Goal: Task Accomplishment & Management: Manage account settings

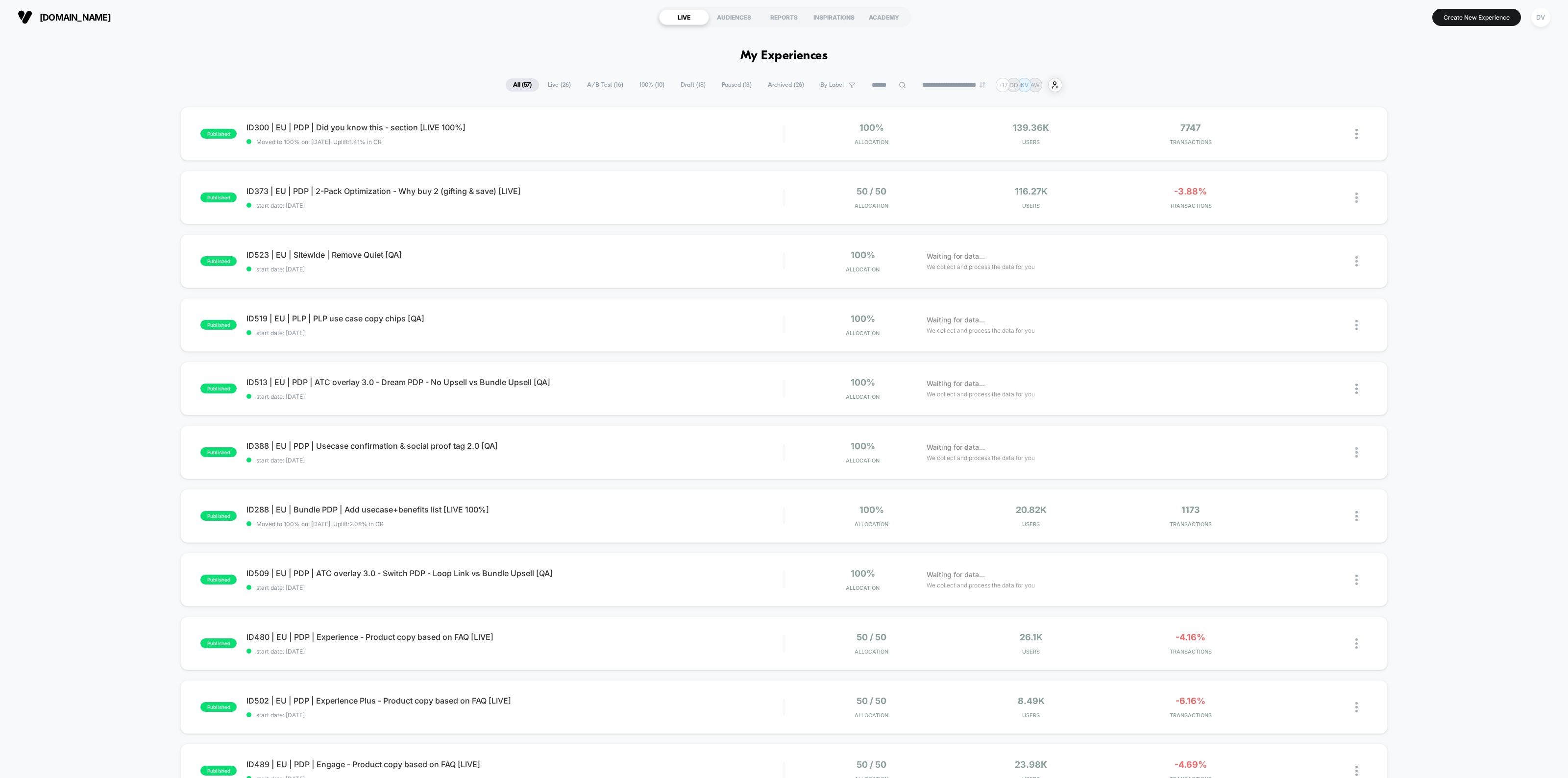
click at [899, 81] on icon at bounding box center [902, 85] width 8 height 8
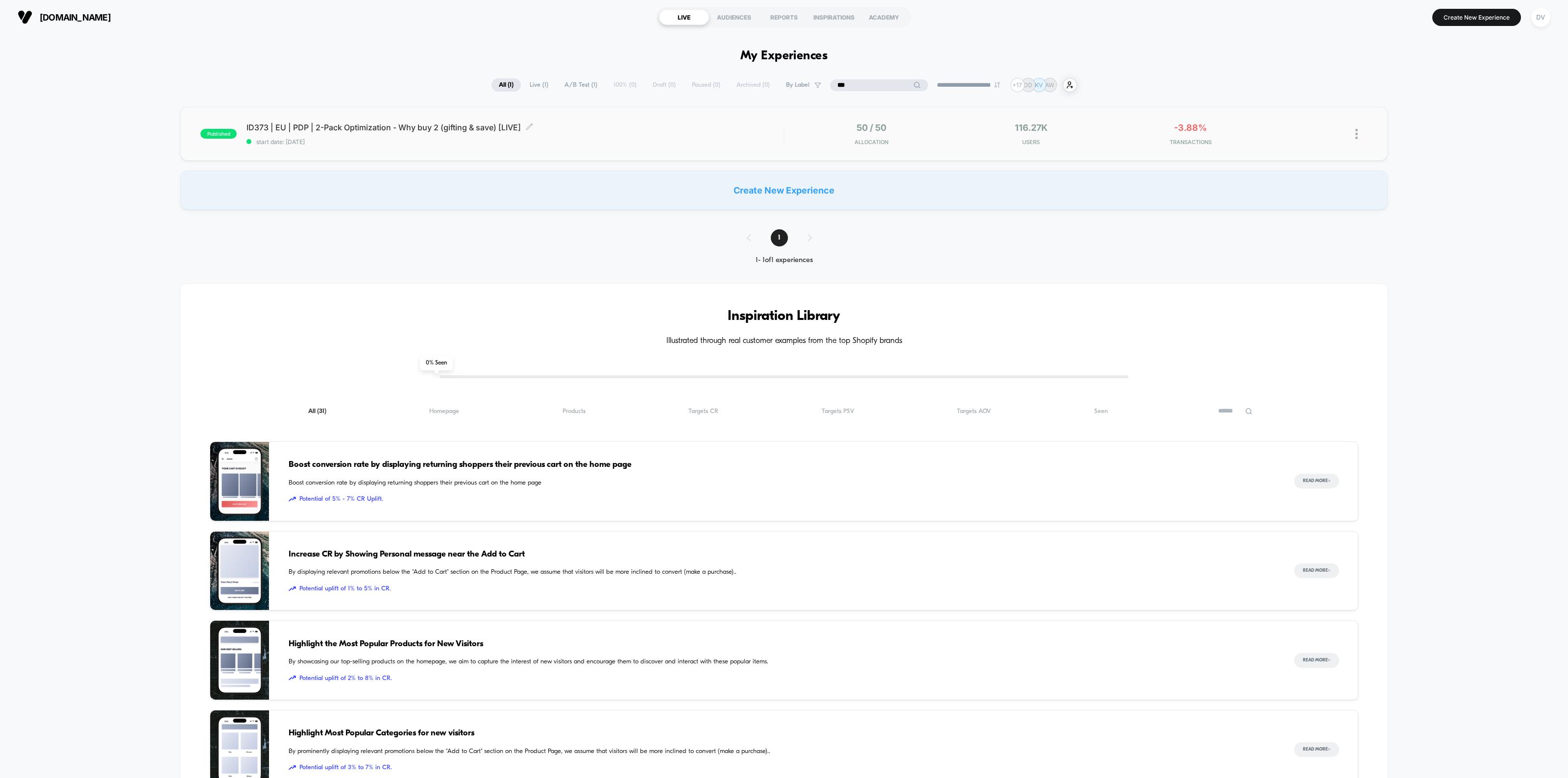
type input "***"
click at [436, 128] on span "ID373 | EU | PDP | 2-Pack Optimization - Why buy 2 (gifting & save) [LIVE] Clic…" at bounding box center [515, 127] width 537 height 9
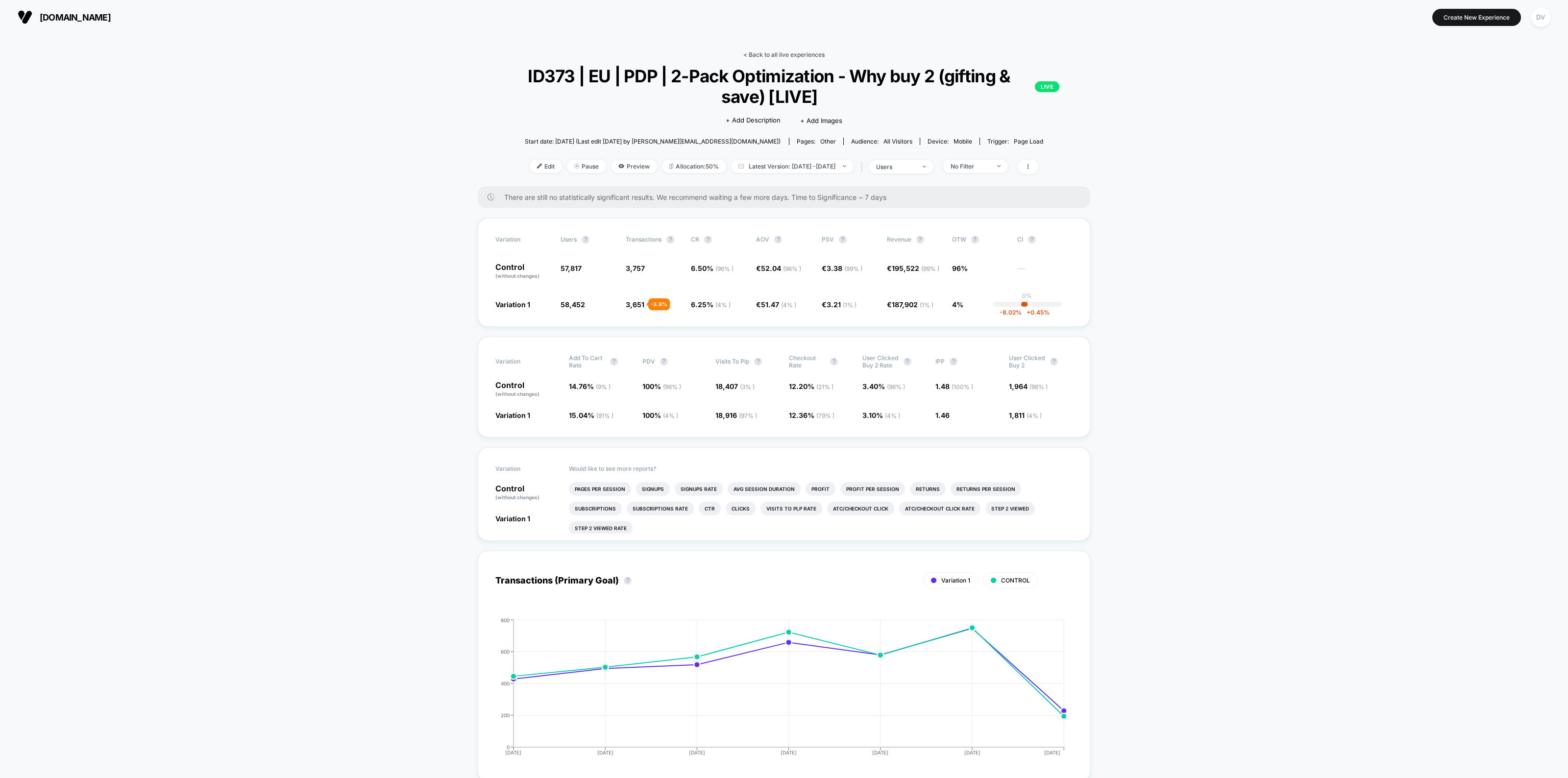
click at [778, 52] on link "< Back to all live experiences" at bounding box center [784, 55] width 81 height 8
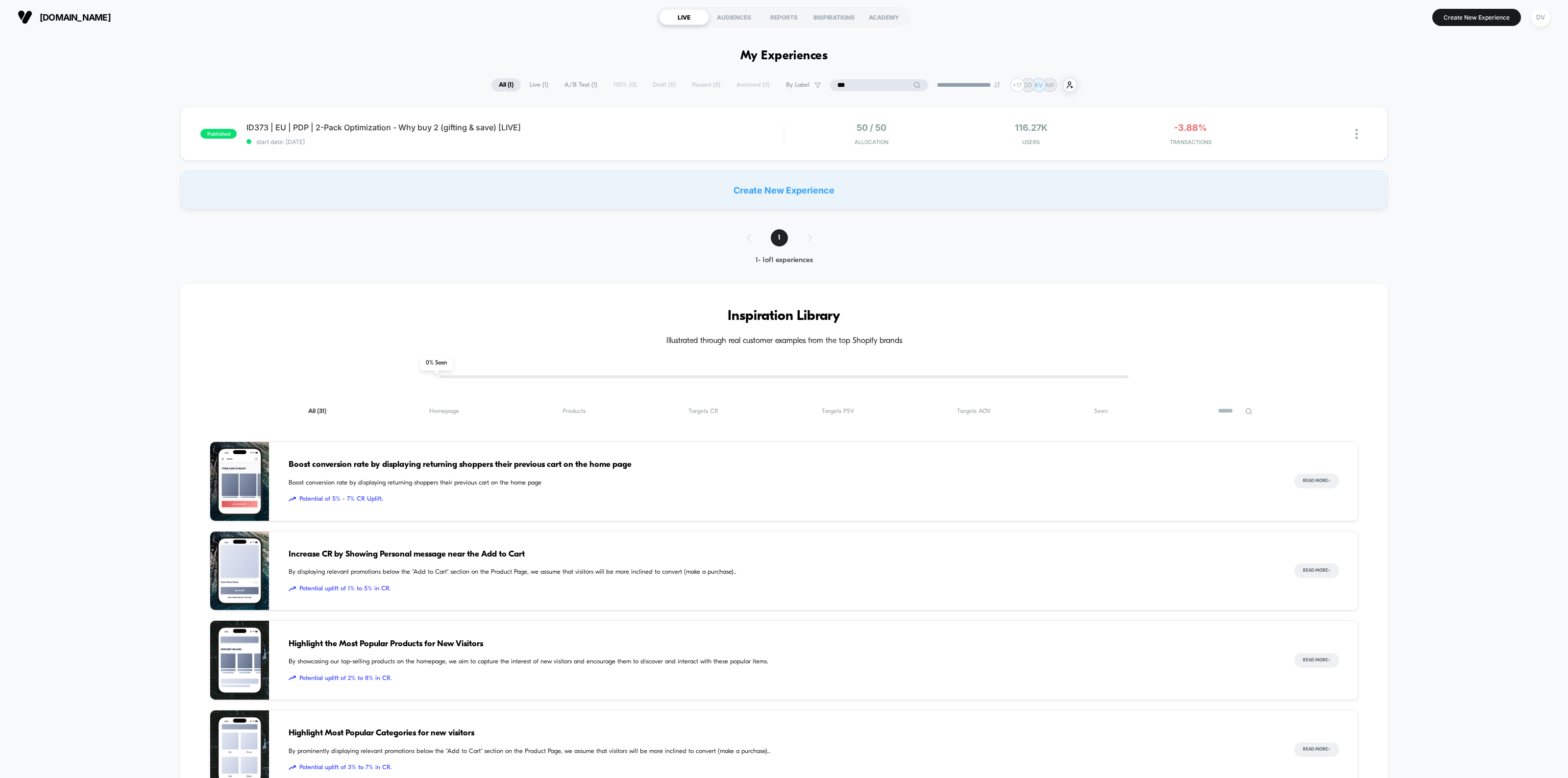
click at [863, 81] on input "***" at bounding box center [880, 85] width 98 height 11
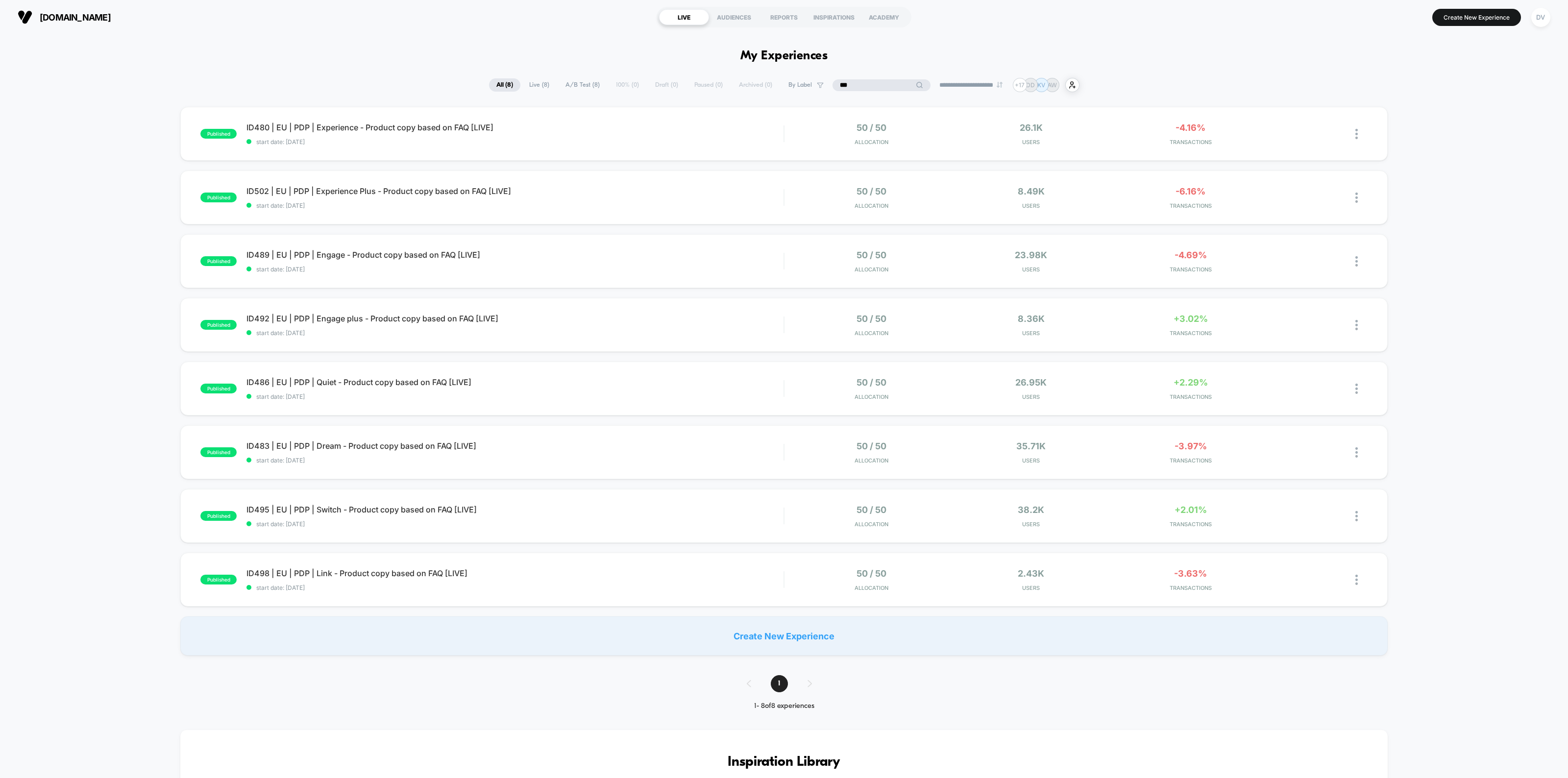
type input "***"
click at [1160, 54] on div "**********" at bounding box center [784, 784] width 1568 height 1499
click at [413, 128] on span "ID480 | EU | PDP | Experience - Product copy based on FAQ [LIVE] Click to edit …" at bounding box center [515, 127] width 537 height 9
click at [441, 190] on span "ID502 | EU | PDP | Experience Plus - Product copy based on FAQ [LIVE] Click to …" at bounding box center [515, 191] width 537 height 9
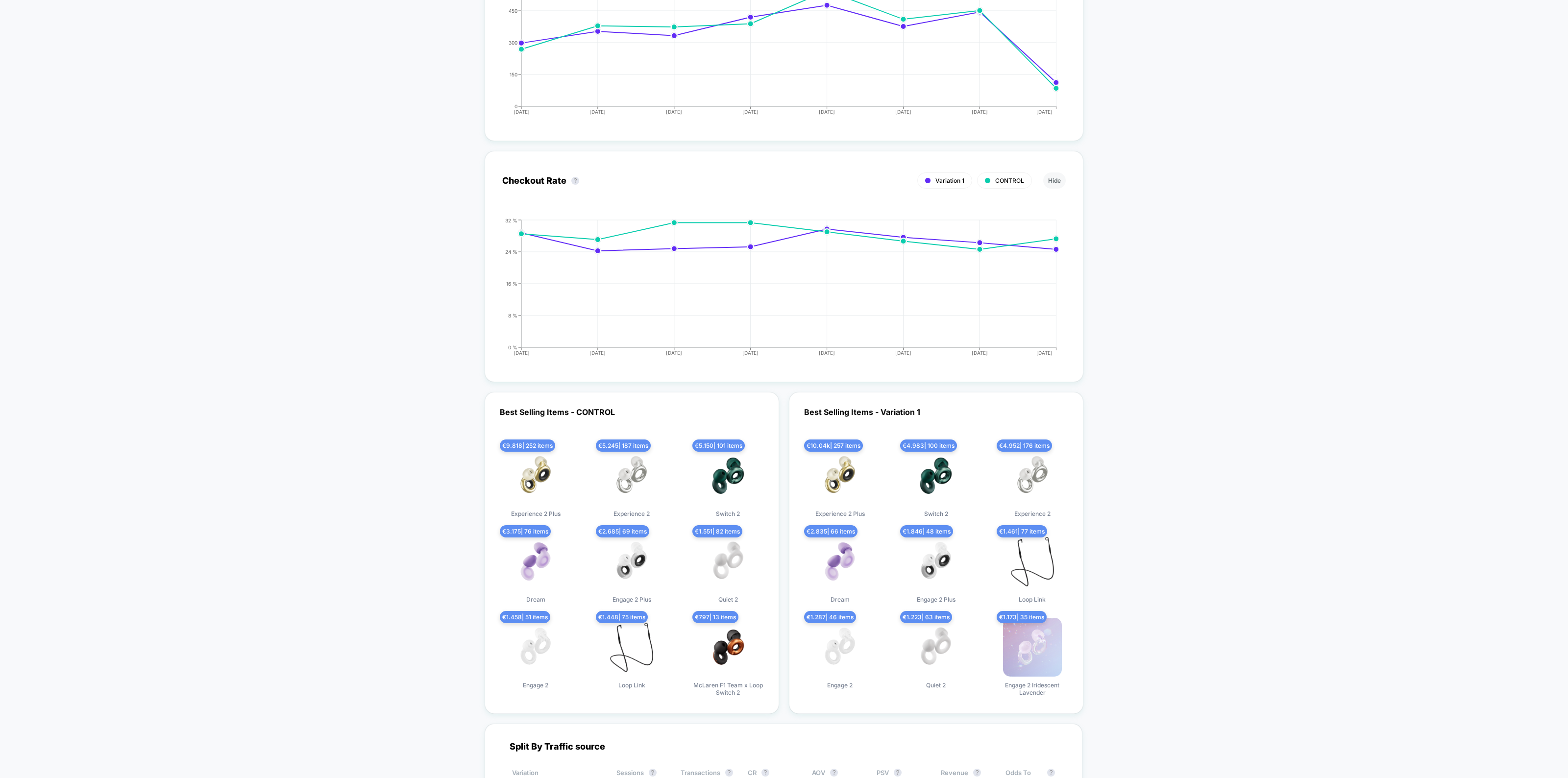
scroll to position [2512, 0]
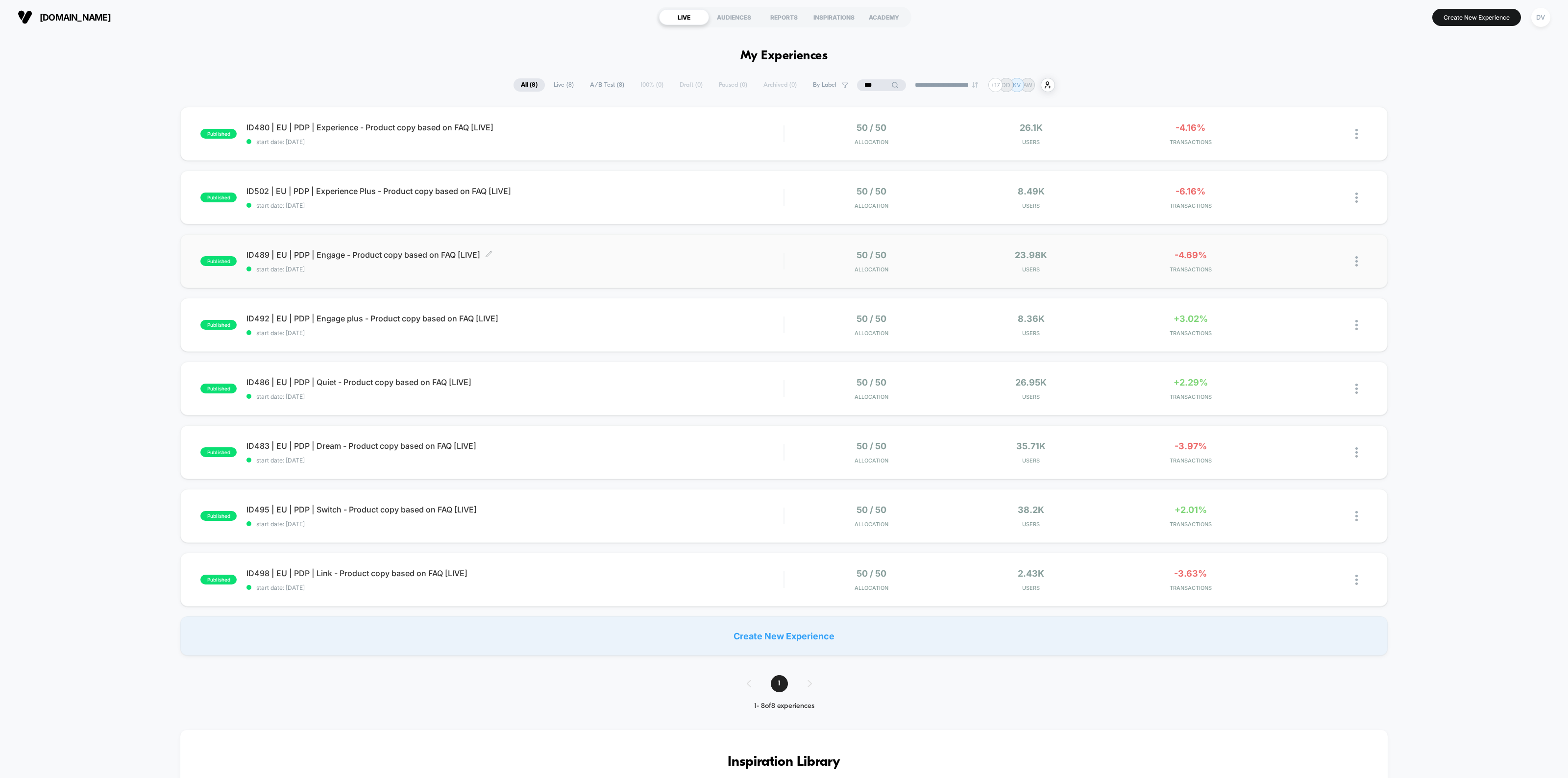
click at [438, 257] on span "ID489 | EU | PDP | Engage - Product copy based on FAQ [LIVE] Click to edit expe…" at bounding box center [515, 255] width 537 height 9
click at [410, 313] on div "published ID492 | EU | PDP | Engage plus - Product copy based on FAQ [LIVE] sta…" at bounding box center [784, 324] width 1208 height 54
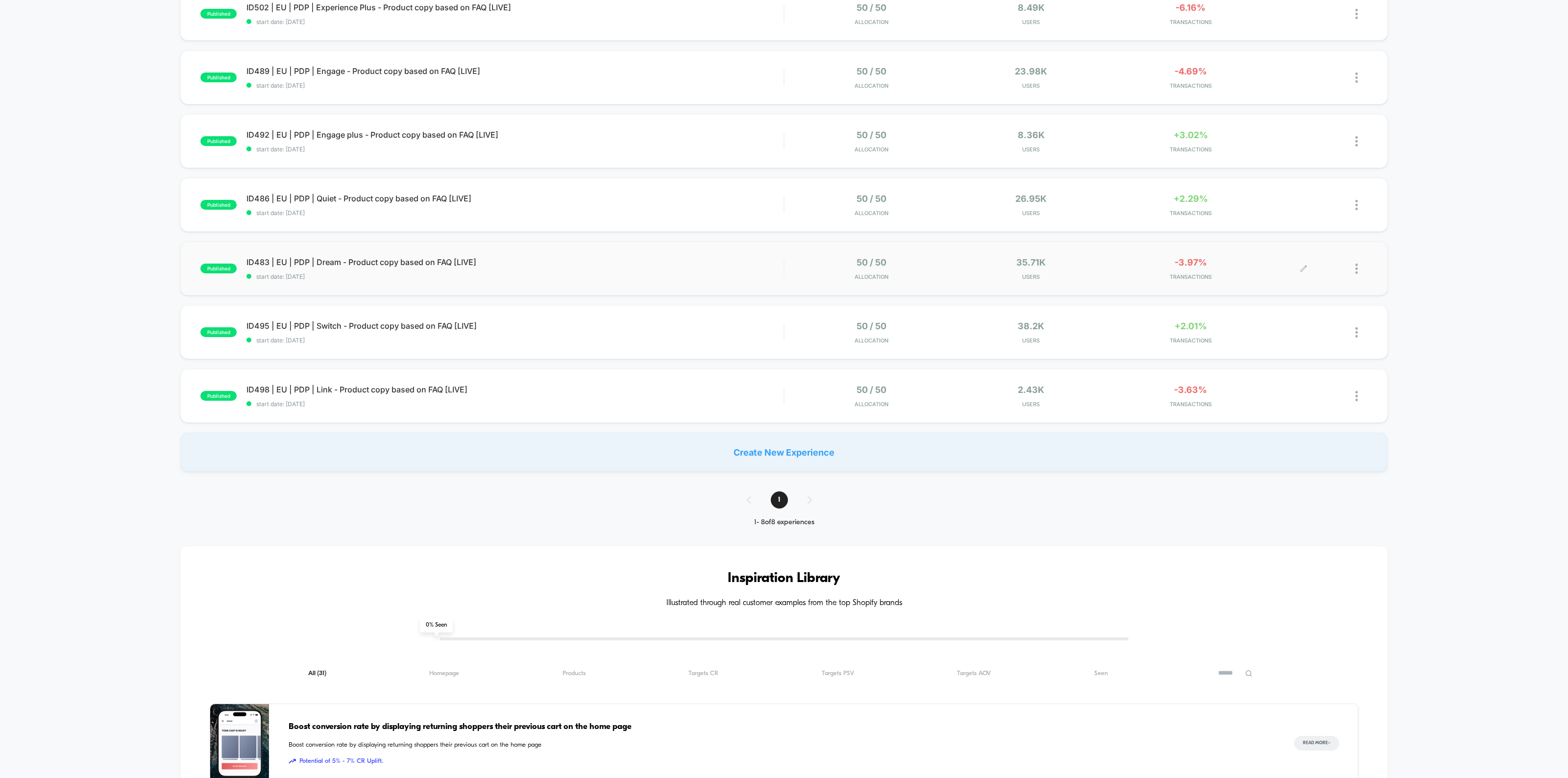
scroll to position [61, 0]
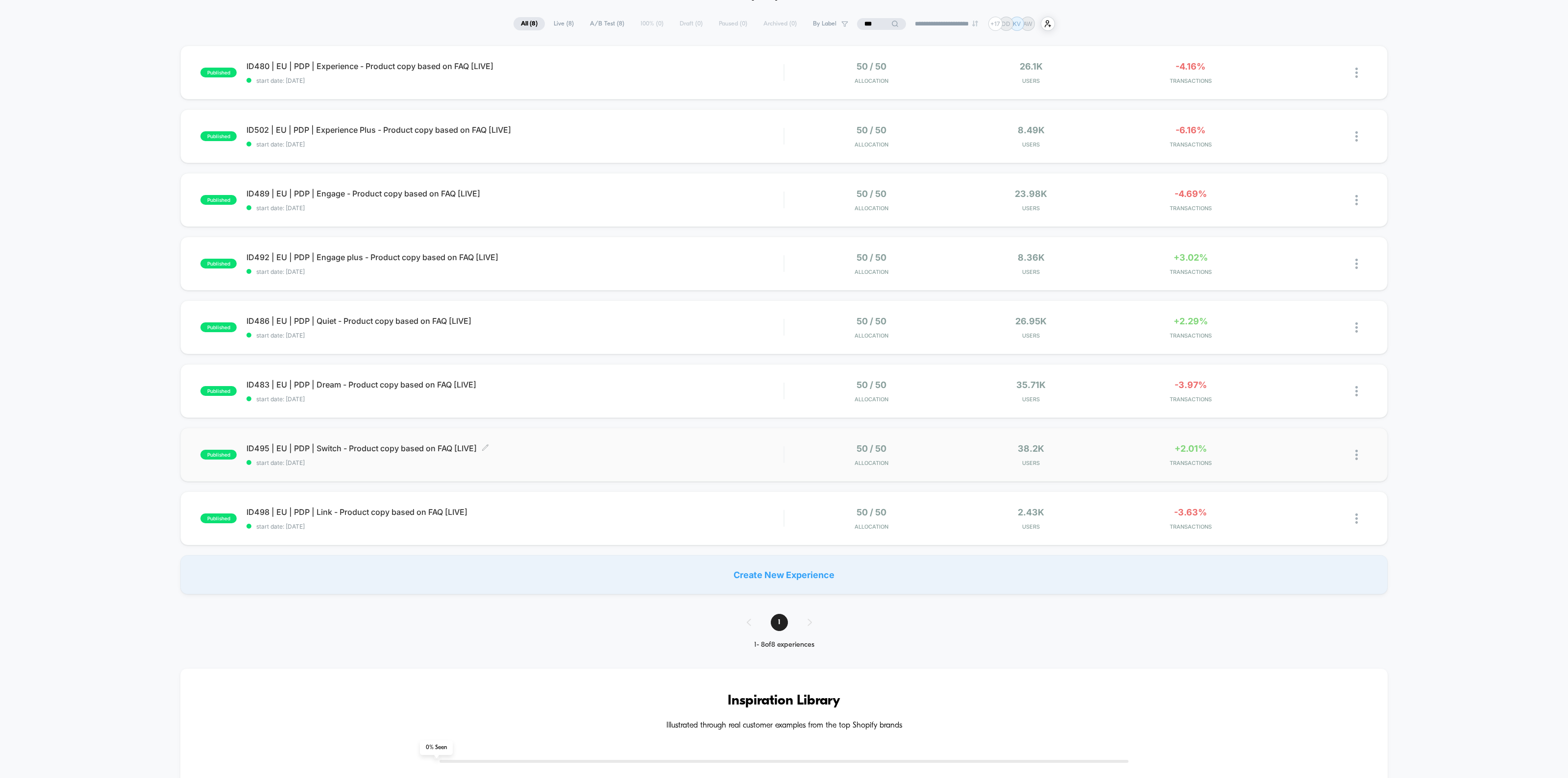
click at [356, 447] on span "ID495 | EU | PDP | Switch - Product copy based on FAQ [LIVE] Click to edit expe…" at bounding box center [515, 448] width 537 height 9
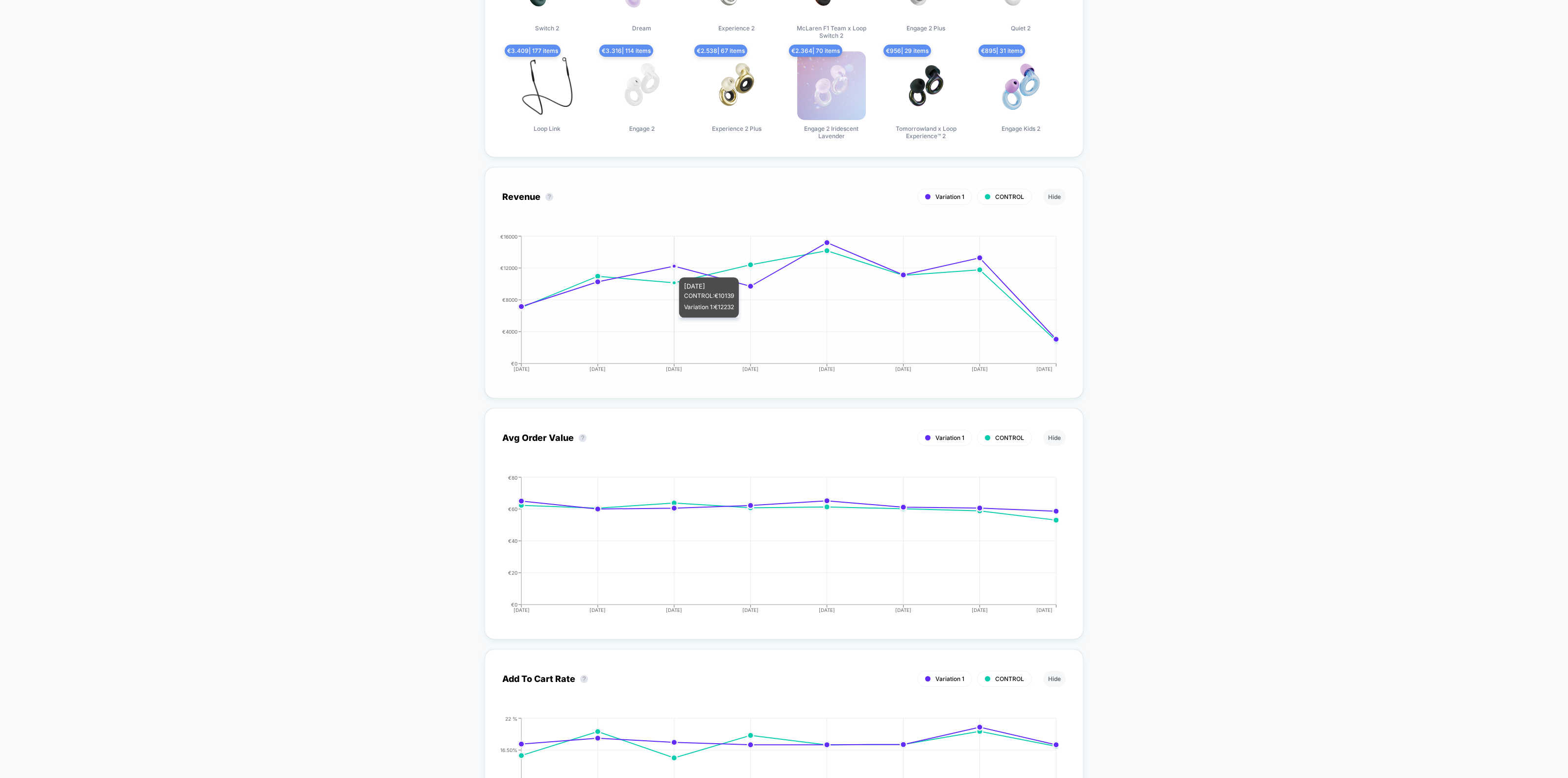
scroll to position [797, 0]
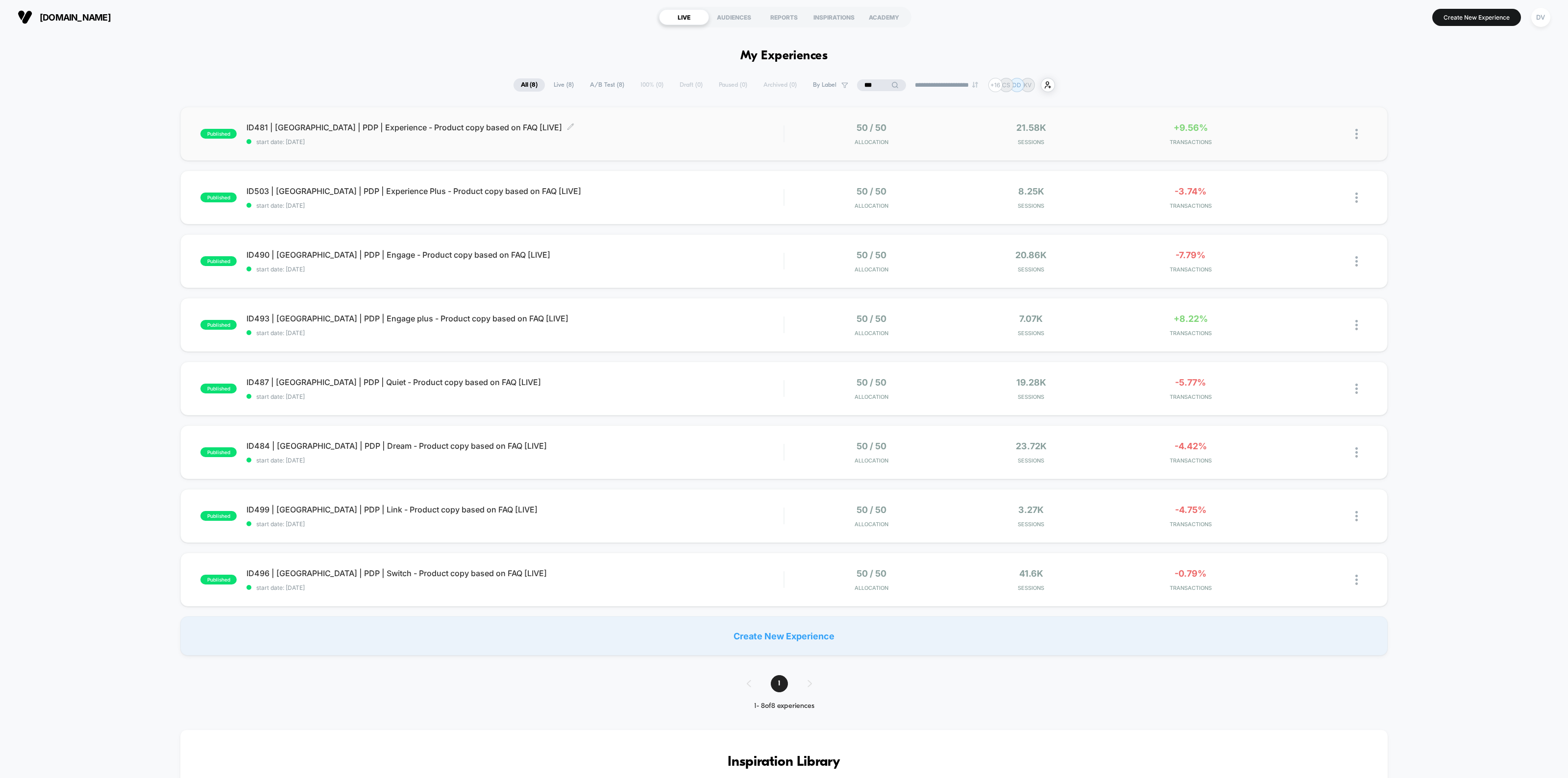
click at [355, 126] on span "ID481 | [GEOGRAPHIC_DATA] | PDP | Experience - Product copy based on FAQ [LIVE]…" at bounding box center [515, 127] width 537 height 9
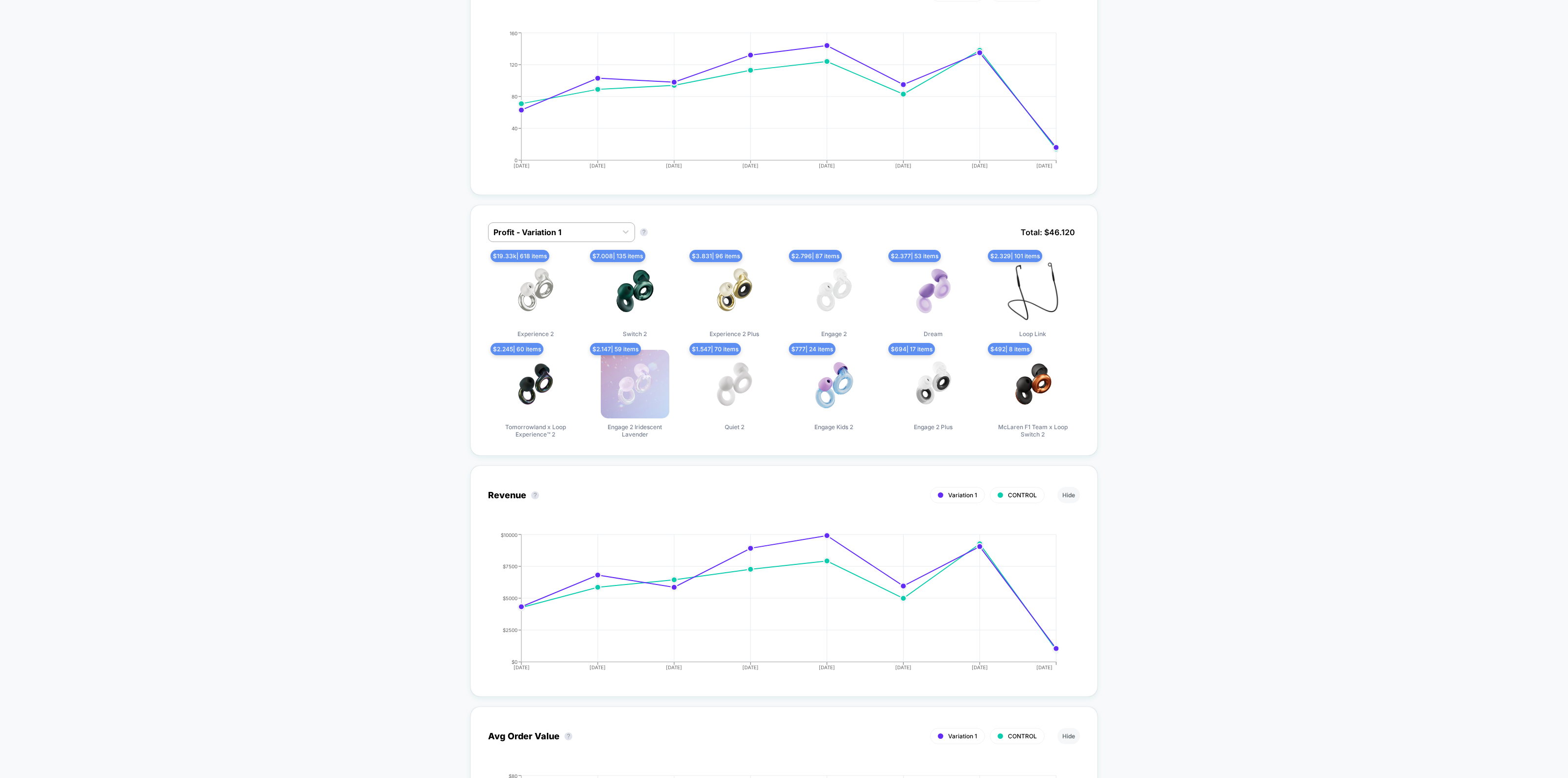
scroll to position [490, 0]
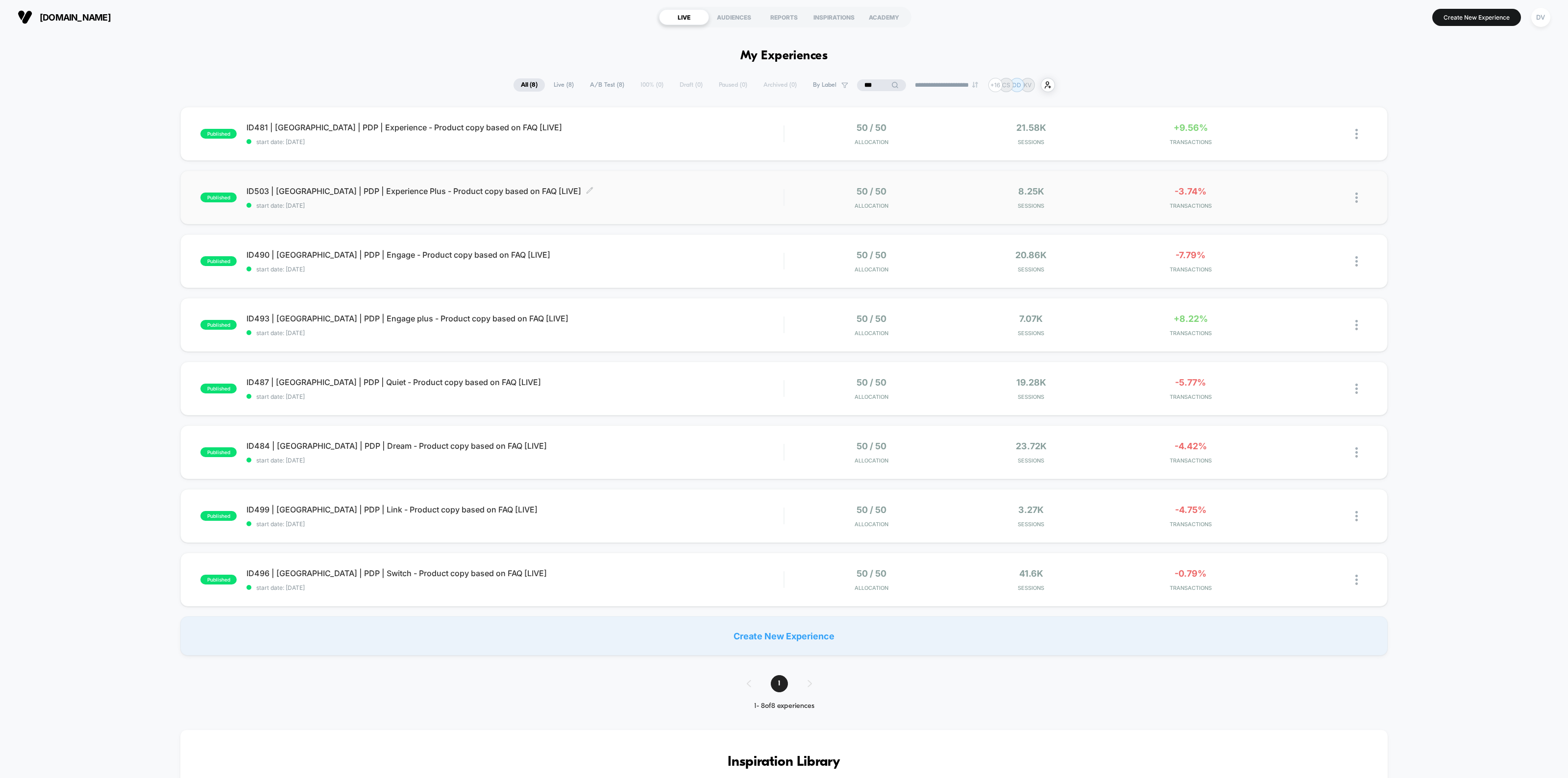
click at [394, 197] on div "ID503 | [GEOGRAPHIC_DATA] | PDP | Experience Plus - Product copy based on FAQ […" at bounding box center [515, 198] width 537 height 23
click at [378, 251] on span "ID490 | USA | PDP | Engage - Product copy based on FAQ [LIVE] Click to edit exp…" at bounding box center [515, 255] width 537 height 9
click at [355, 318] on span "ID493 | USA | PDP | Engage plus - Product copy based on FAQ [LIVE]" at bounding box center [515, 319] width 537 height 9
click at [359, 567] on div "published ID496 | USA | PDP | Switch - Product copy based on FAQ [LIVE] start d…" at bounding box center [784, 579] width 1208 height 54
click at [401, 306] on div "published ID497 | AUS | PDP | Switch - Product copy based on FAQ [LIVE] start d…" at bounding box center [784, 324] width 1208 height 54
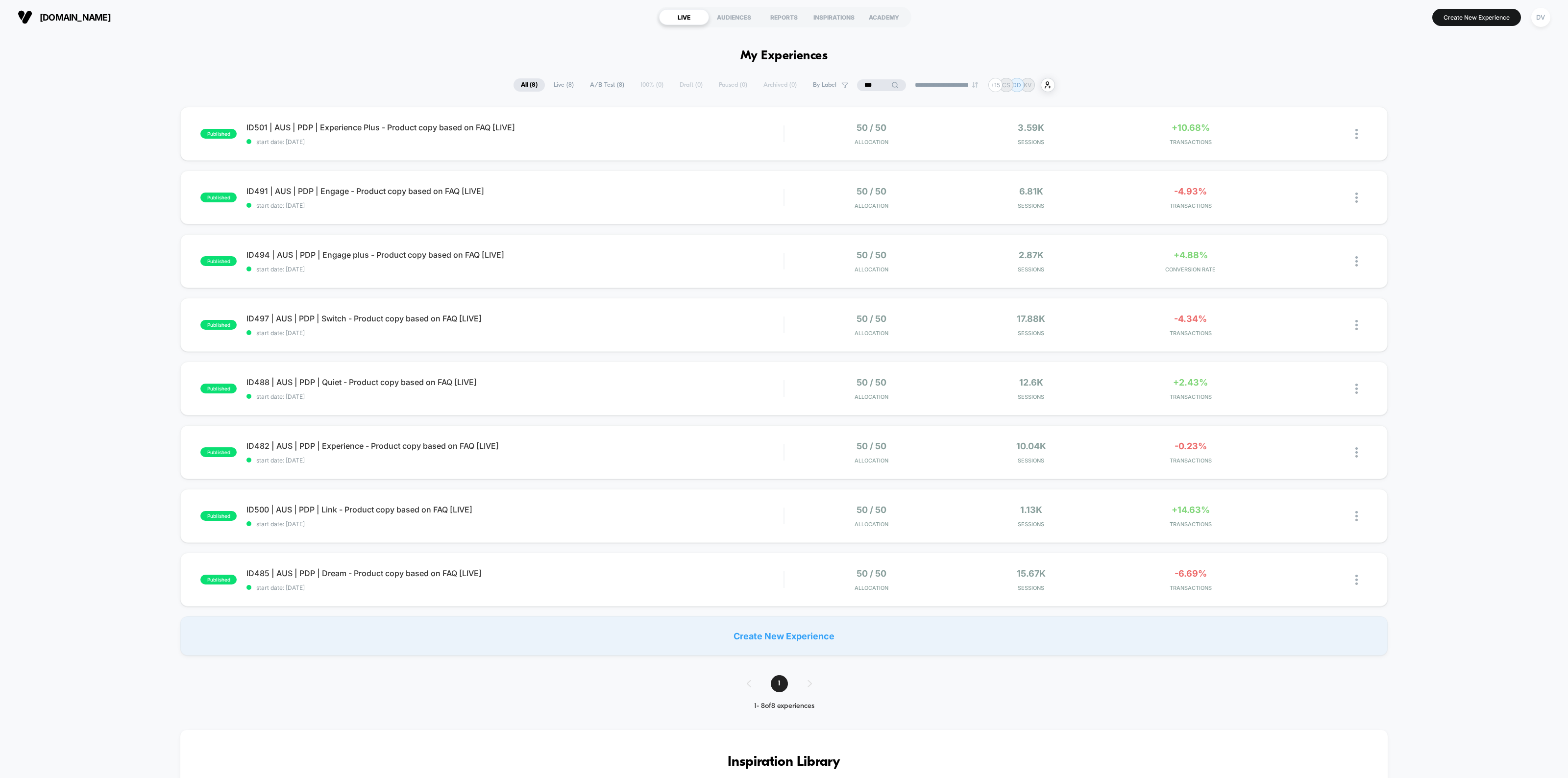
click at [880, 82] on input "***" at bounding box center [882, 85] width 49 height 11
click at [880, 82] on input "***" at bounding box center [882, 85] width 98 height 11
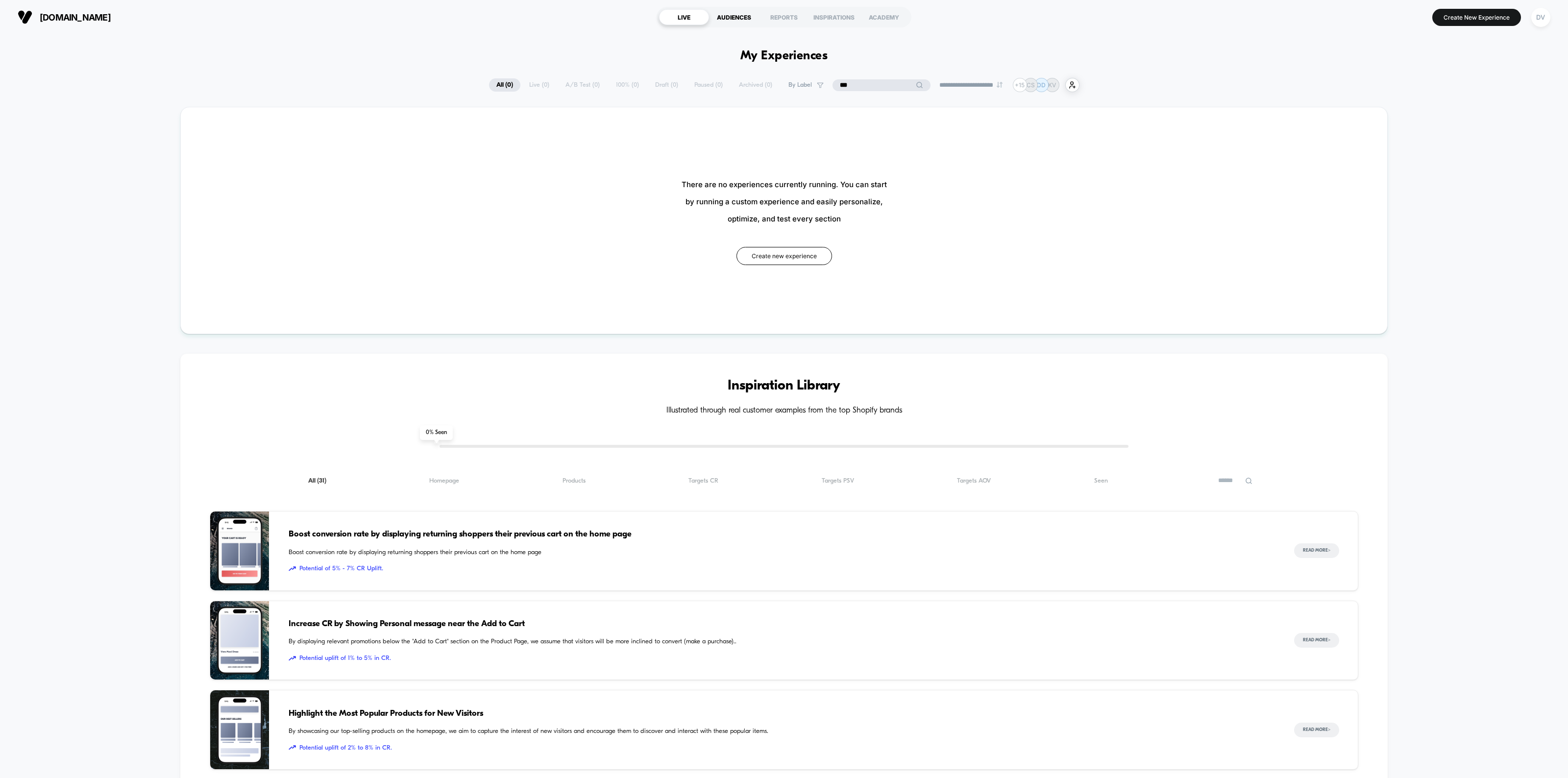
type input "***"
drag, startPoint x: 869, startPoint y: 84, endPoint x: 657, endPoint y: 42, distance: 216.1
click at [672, 52] on div "**********" at bounding box center [784, 595] width 1568 height 1123
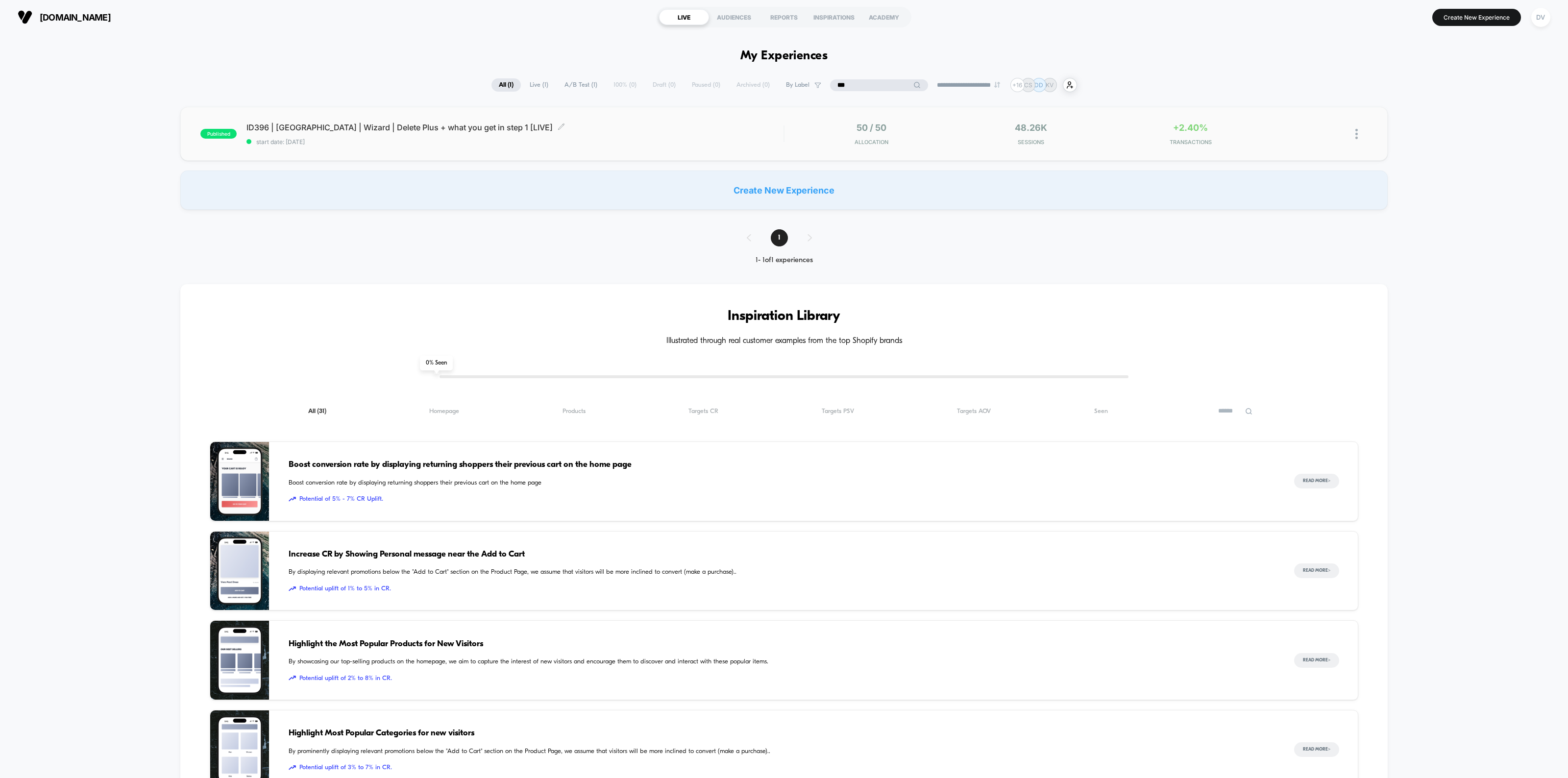
type input "***"
click at [396, 125] on span "ID396 | USA | Wizard | Delete Plus + what you get in step 1 [LIVE] Click to edi…" at bounding box center [515, 127] width 537 height 9
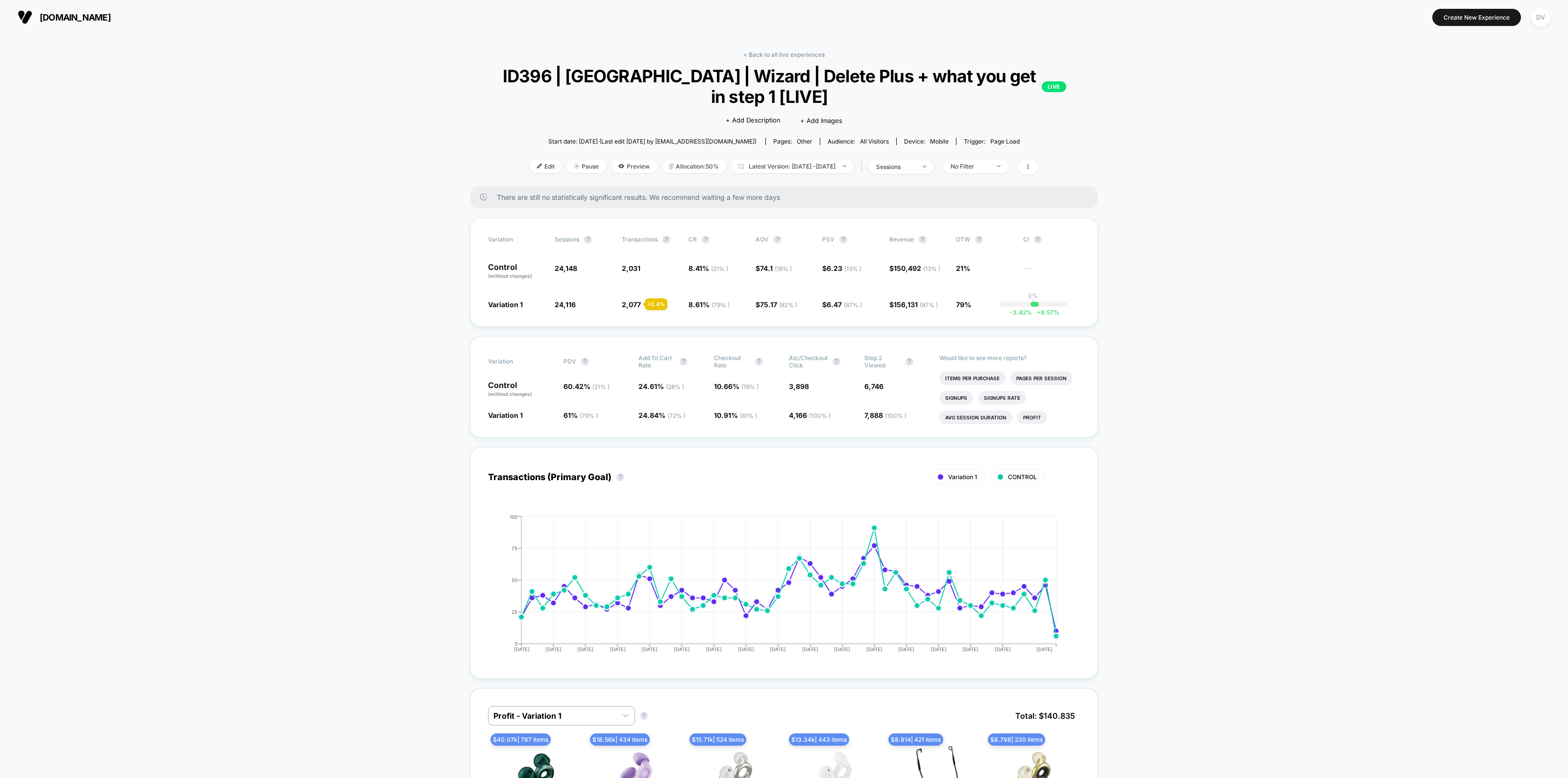
click at [902, 172] on div "| sessions" at bounding box center [897, 166] width 75 height 14
click at [912, 170] on span "sessions" at bounding box center [901, 167] width 65 height 13
click at [883, 239] on span "Users" at bounding box center [879, 242] width 18 height 8
click at [888, 257] on div "Sessions ? Sessions with impressions ? Users ? Save" at bounding box center [912, 242] width 146 height 120
click at [888, 265] on button "Save" at bounding box center [912, 270] width 116 height 16
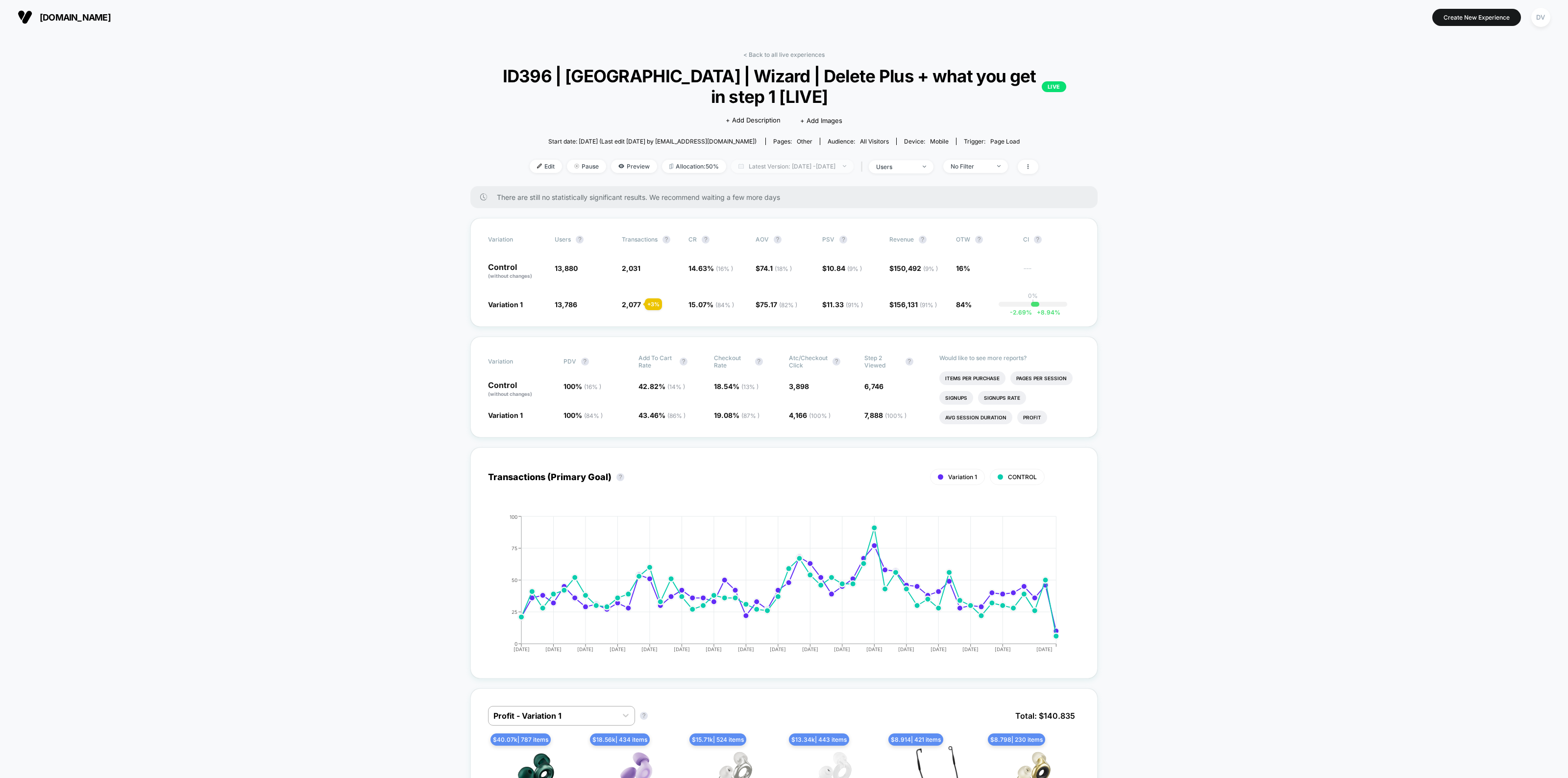
click at [769, 165] on span "Latest Version: [DATE] - [DATE]" at bounding box center [793, 166] width 123 height 13
select select "*"
select select "****"
click at [751, 288] on button "Custom Range" at bounding box center [735, 289] width 52 height 8
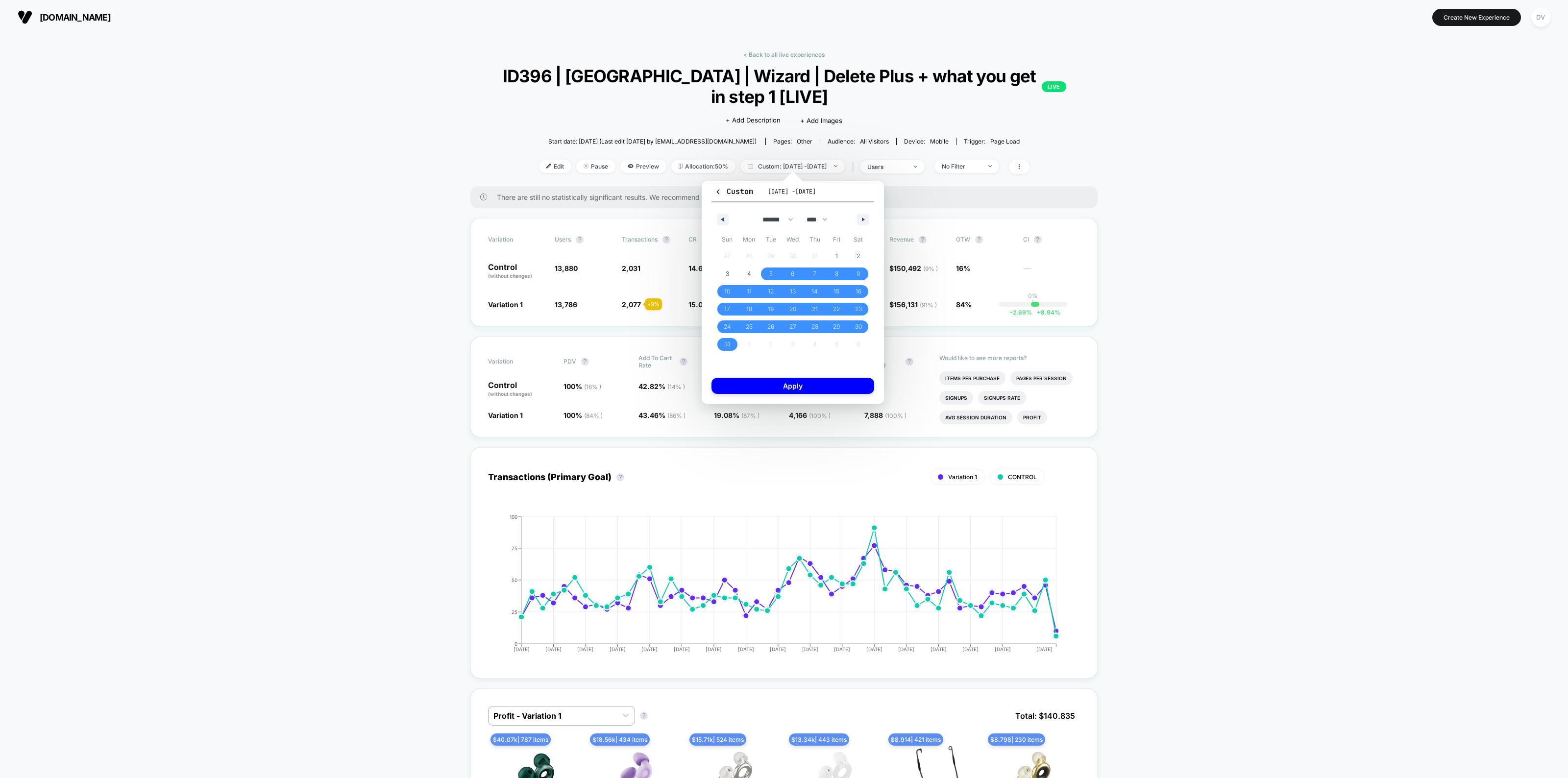
click at [855, 216] on div "******* ******** ***** ***** *** **** **** ****** ********* ******* ******** **…" at bounding box center [793, 217] width 163 height 29
click at [864, 218] on icon "button" at bounding box center [864, 220] width 5 height 4
select select "*"
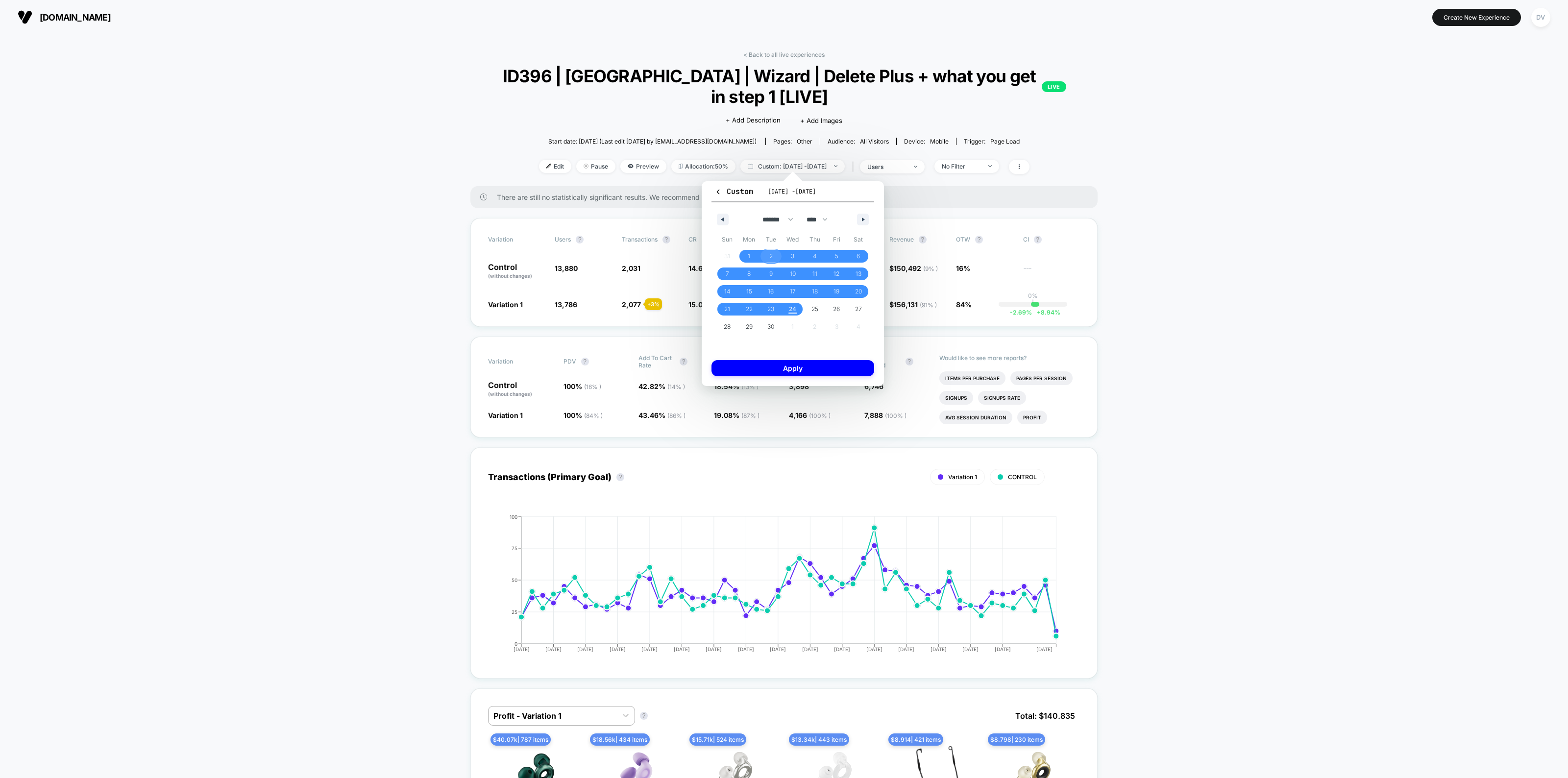
click at [768, 252] on span "2" at bounding box center [770, 257] width 22 height 13
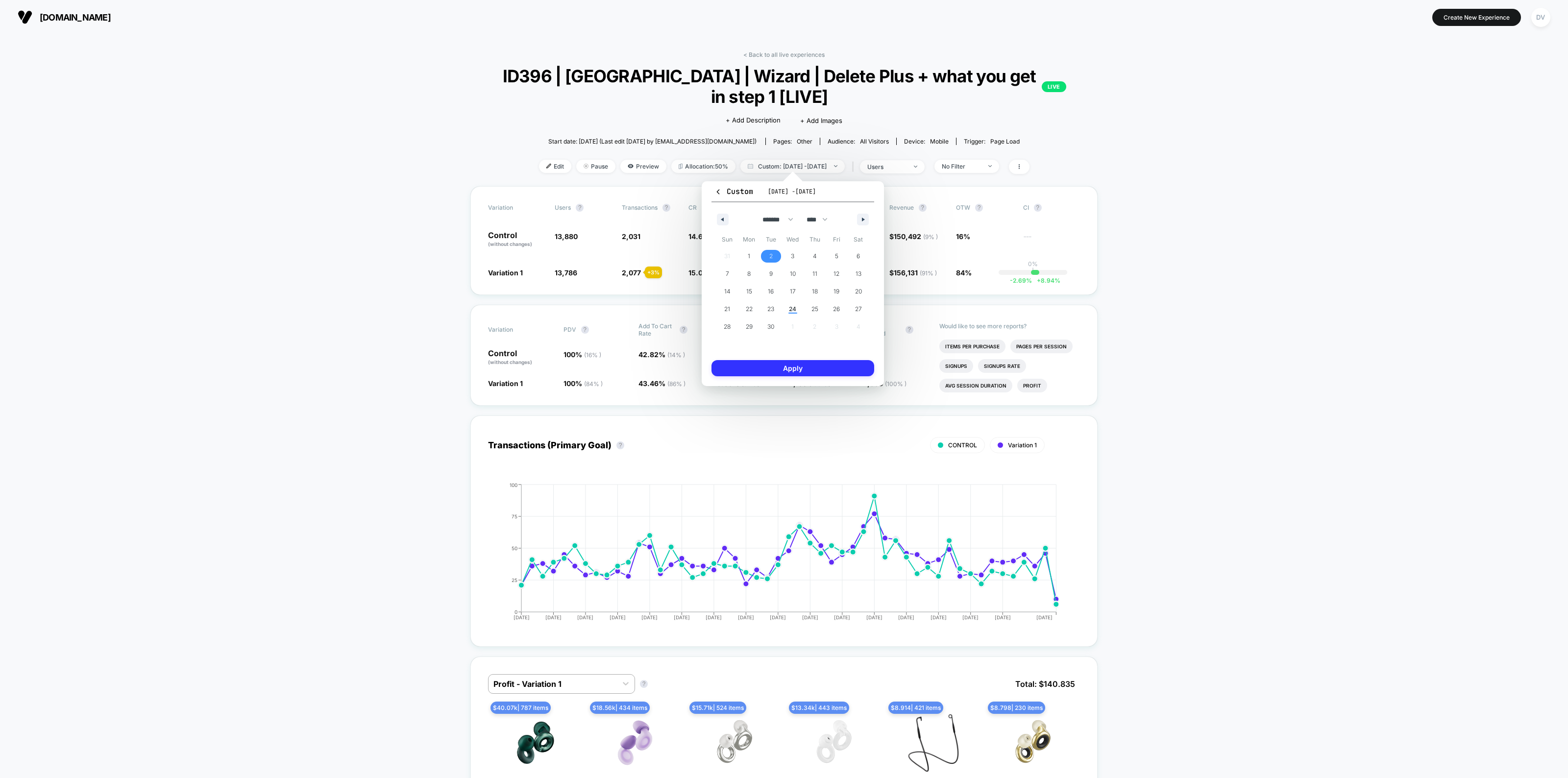
click at [793, 366] on button "Apply" at bounding box center [793, 368] width 163 height 16
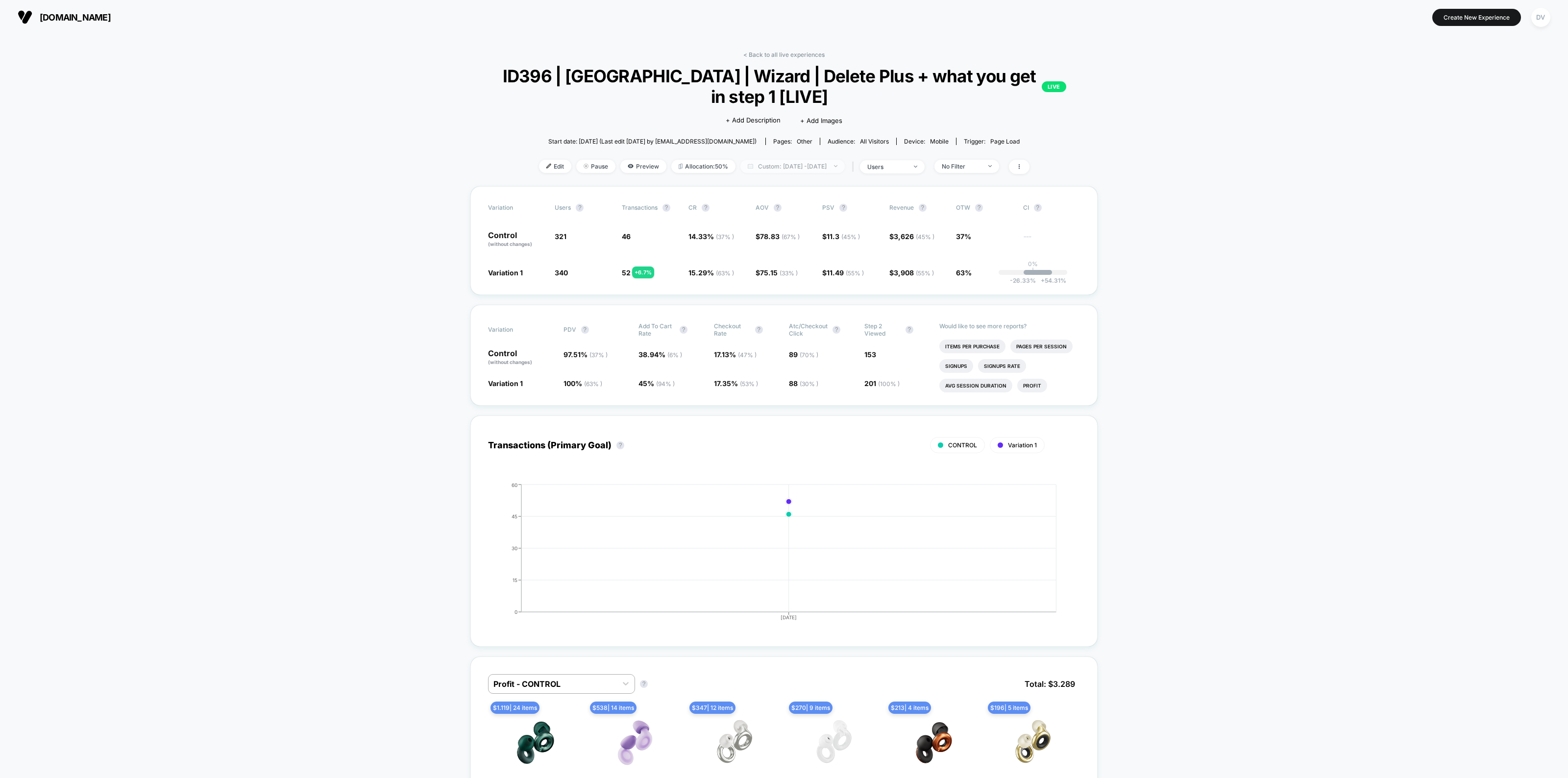
click at [805, 169] on span "Custom: Sep 2, 2025 - Sep 2, 2025" at bounding box center [792, 166] width 105 height 13
click at [751, 286] on button "Custom Range" at bounding box center [741, 289] width 63 height 8
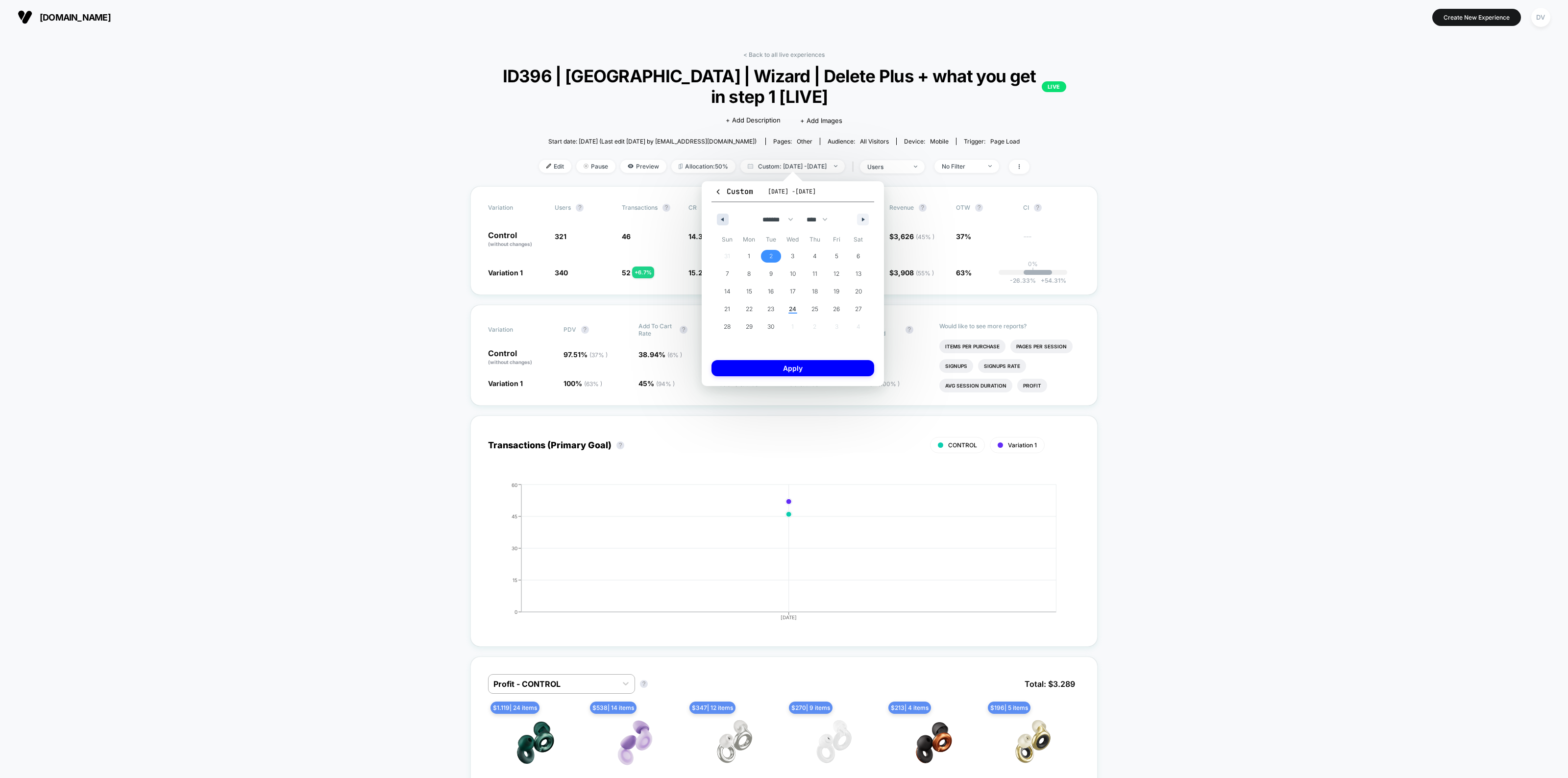
click at [723, 216] on button "button" at bounding box center [722, 220] width 11 height 11
select select "*"
click at [838, 256] on span "1" at bounding box center [836, 257] width 22 height 13
click at [775, 384] on button "Apply" at bounding box center [793, 386] width 163 height 16
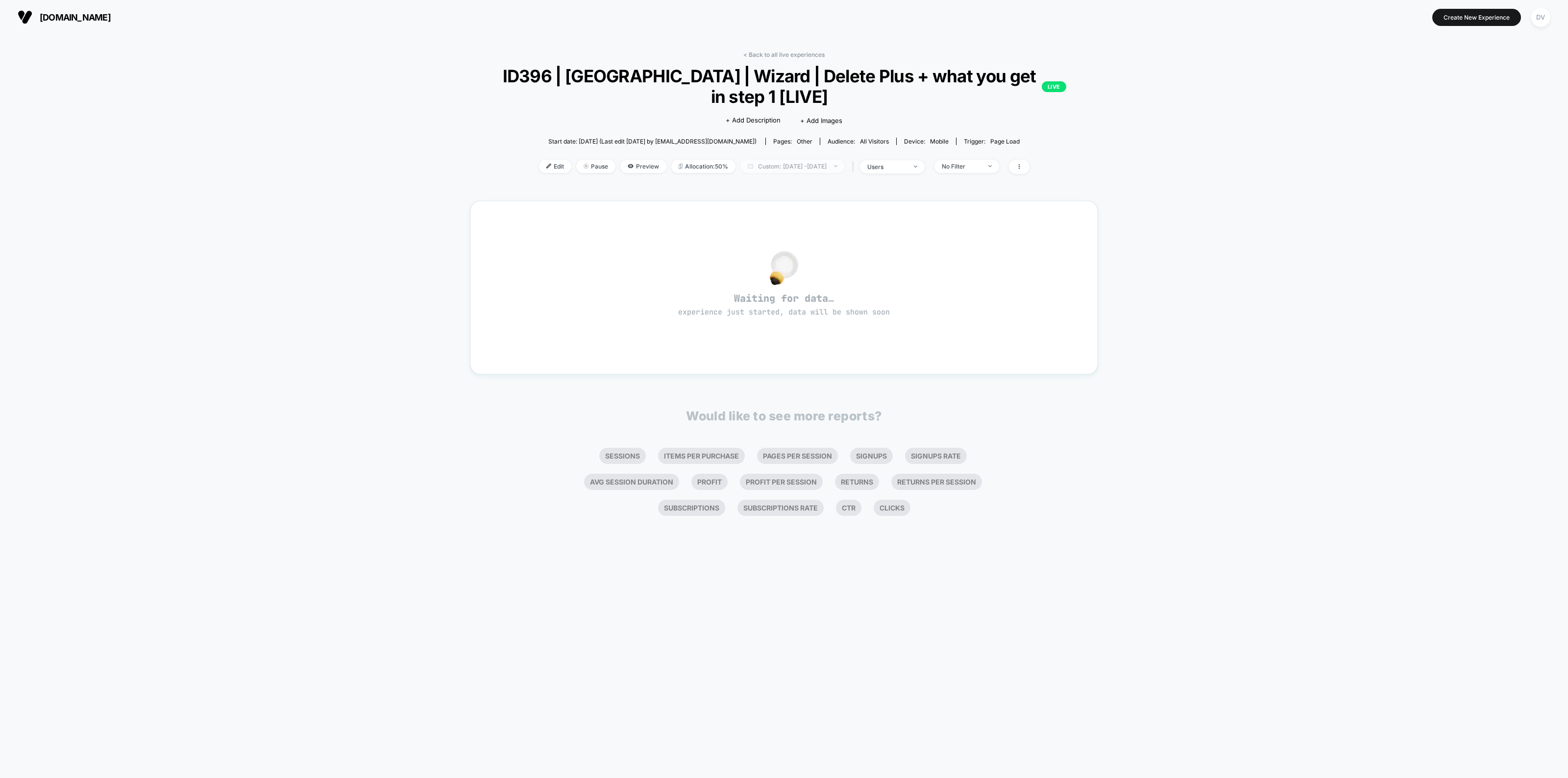
click at [779, 167] on span "Custom: Aug 1, 2025 - Aug 1, 2025" at bounding box center [792, 166] width 105 height 13
select select "*"
select select "****"
click at [734, 290] on button "Custom Range" at bounding box center [741, 289] width 63 height 8
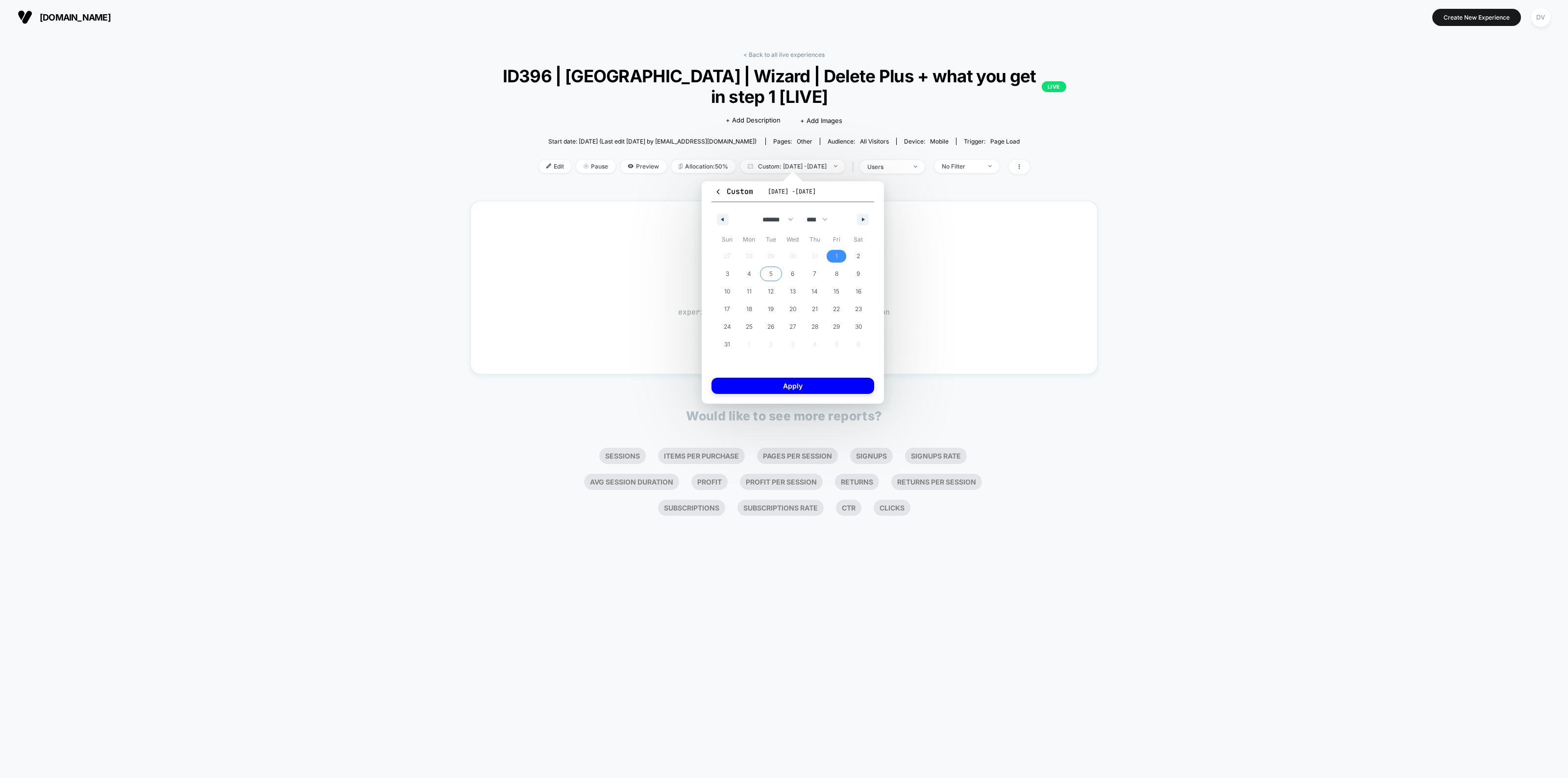
click at [773, 275] on span "5" at bounding box center [770, 274] width 22 height 13
click at [864, 216] on button "button" at bounding box center [863, 220] width 11 height 11
click at [773, 254] on span "2" at bounding box center [770, 257] width 22 height 13
select select "*"
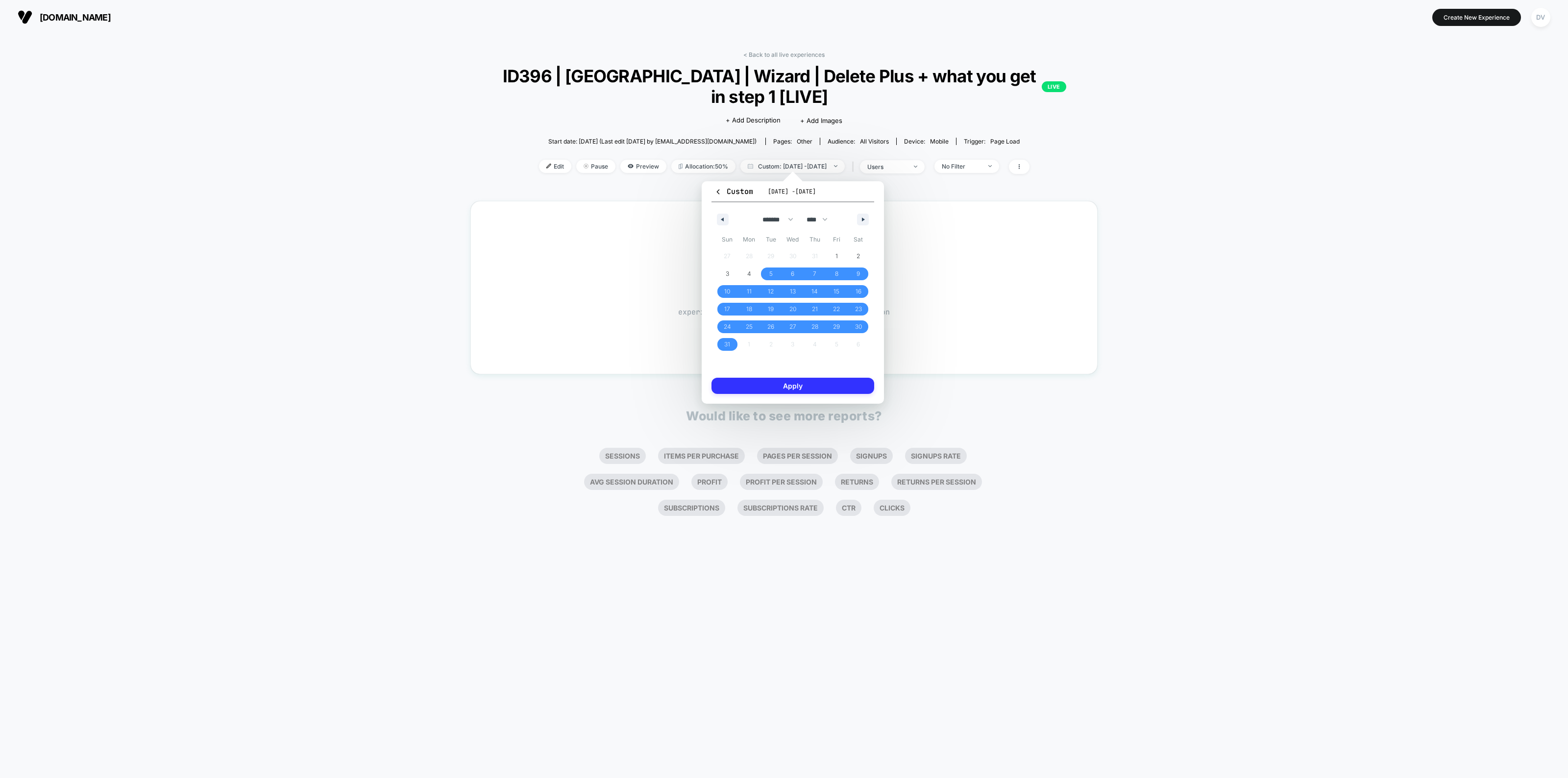
click at [779, 385] on button "Apply" at bounding box center [793, 386] width 163 height 16
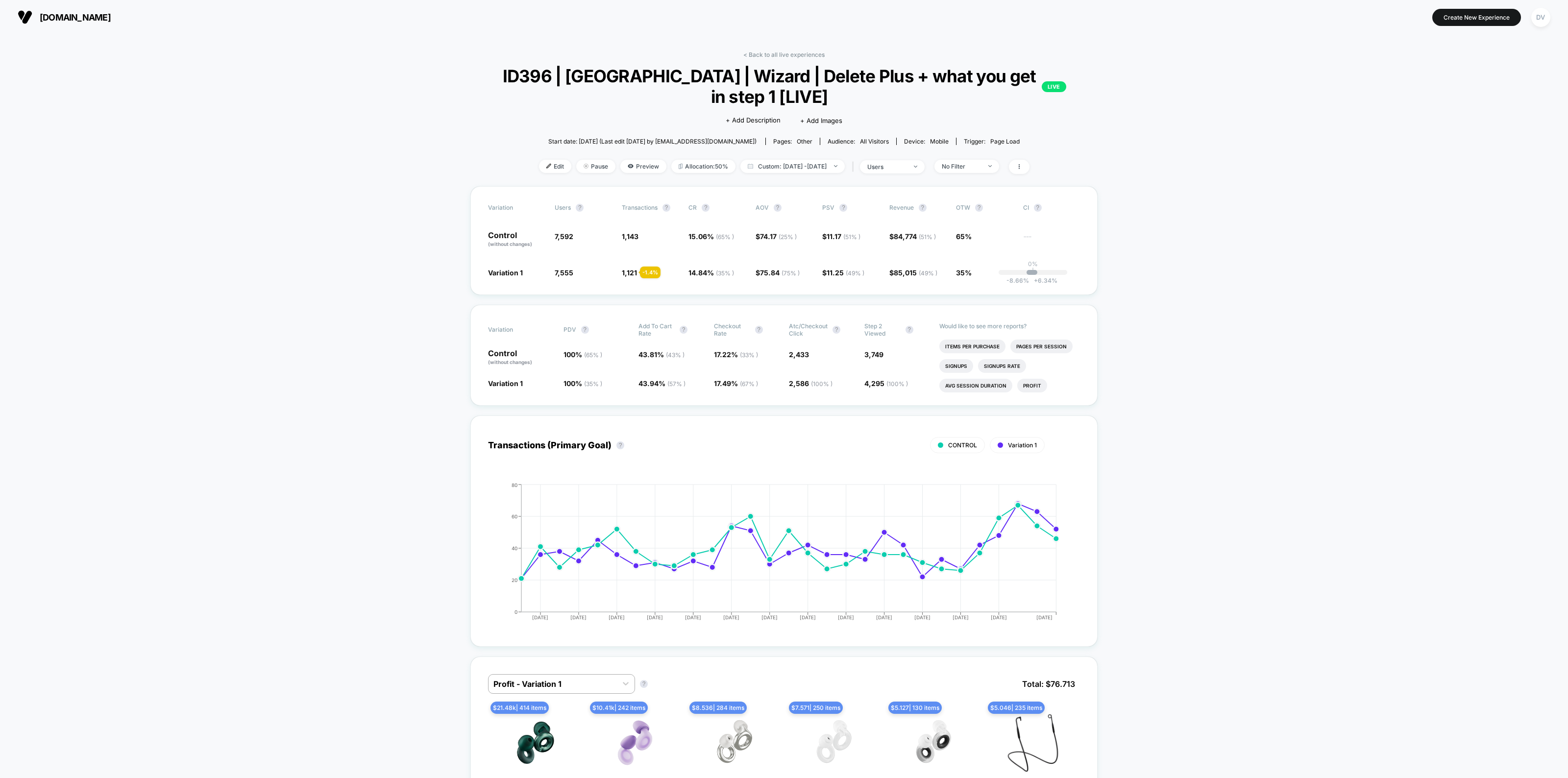
click at [585, 164] on span "Pause" at bounding box center [596, 166] width 40 height 13
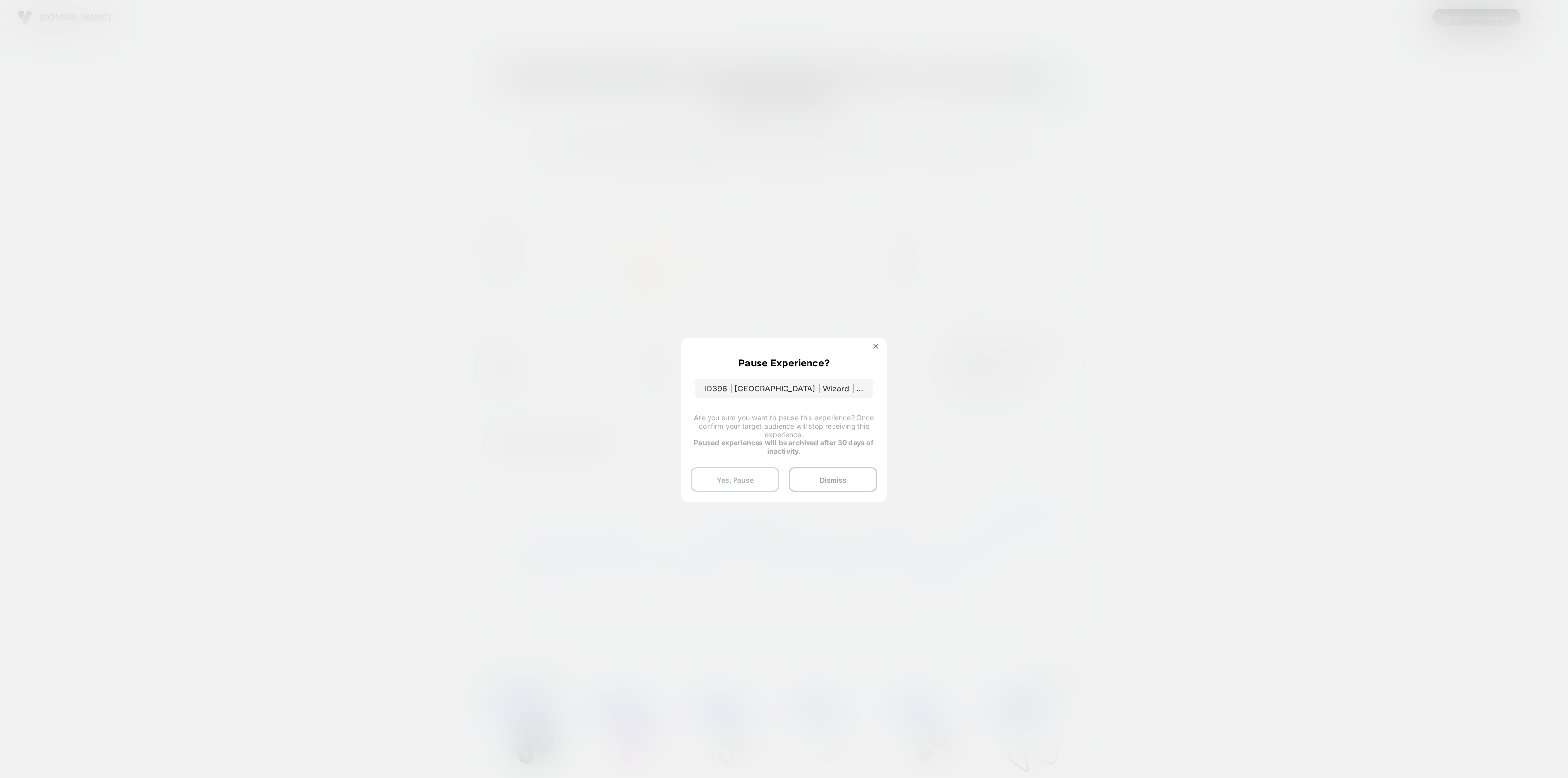
click at [749, 486] on button "Yes, Pause" at bounding box center [735, 480] width 89 height 25
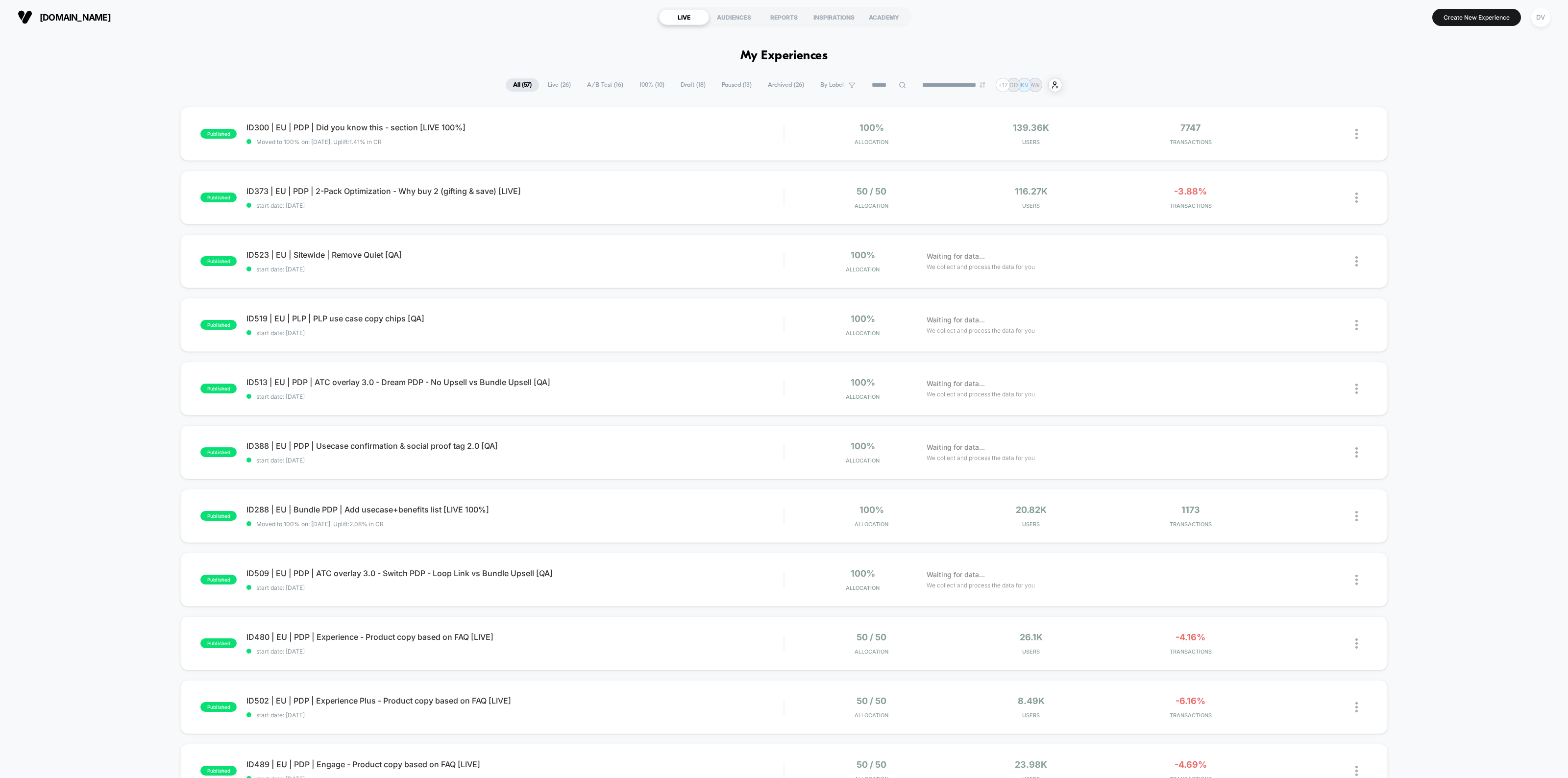
click at [899, 84] on icon at bounding box center [902, 85] width 8 height 8
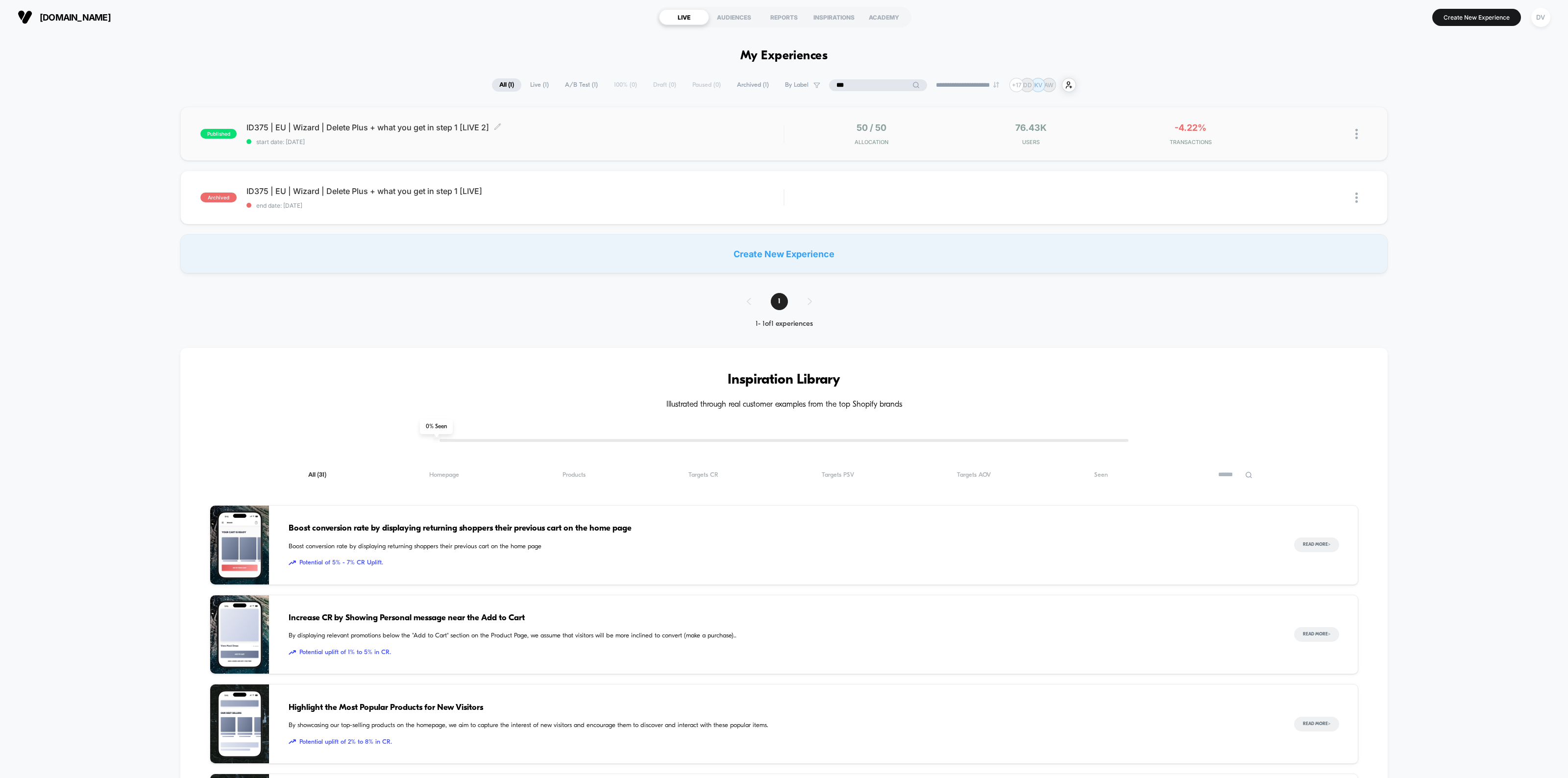
type input "***"
click at [376, 131] on span "ID375 | EU | Wizard | Delete Plus + what you get in step 1 [LIVE 2] Click to ed…" at bounding box center [515, 127] width 537 height 9
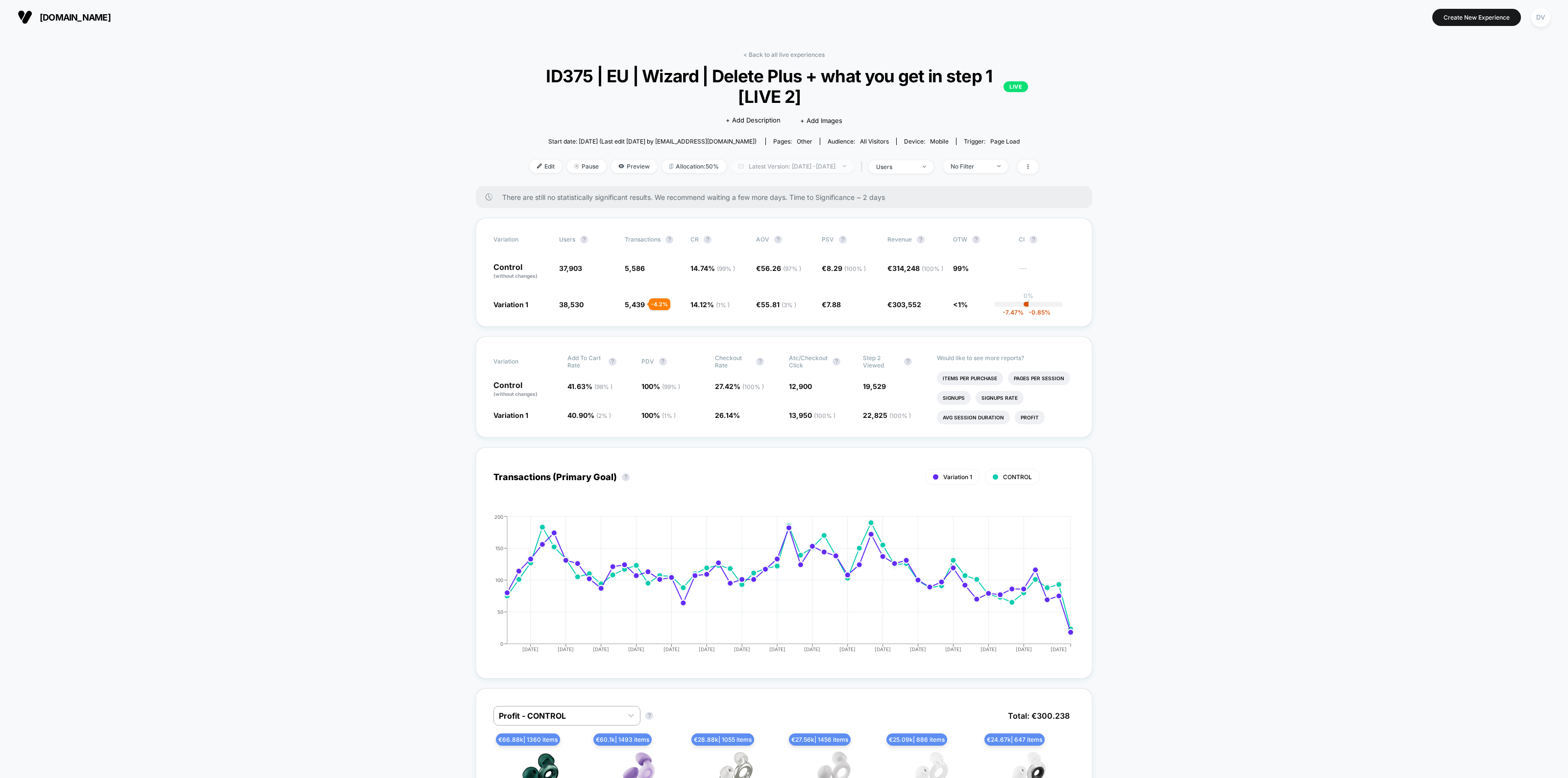
click at [816, 165] on span "Latest Version: [DATE] - [DATE]" at bounding box center [793, 166] width 123 height 13
click at [726, 285] on button "Custom Range" at bounding box center [735, 289] width 52 height 8
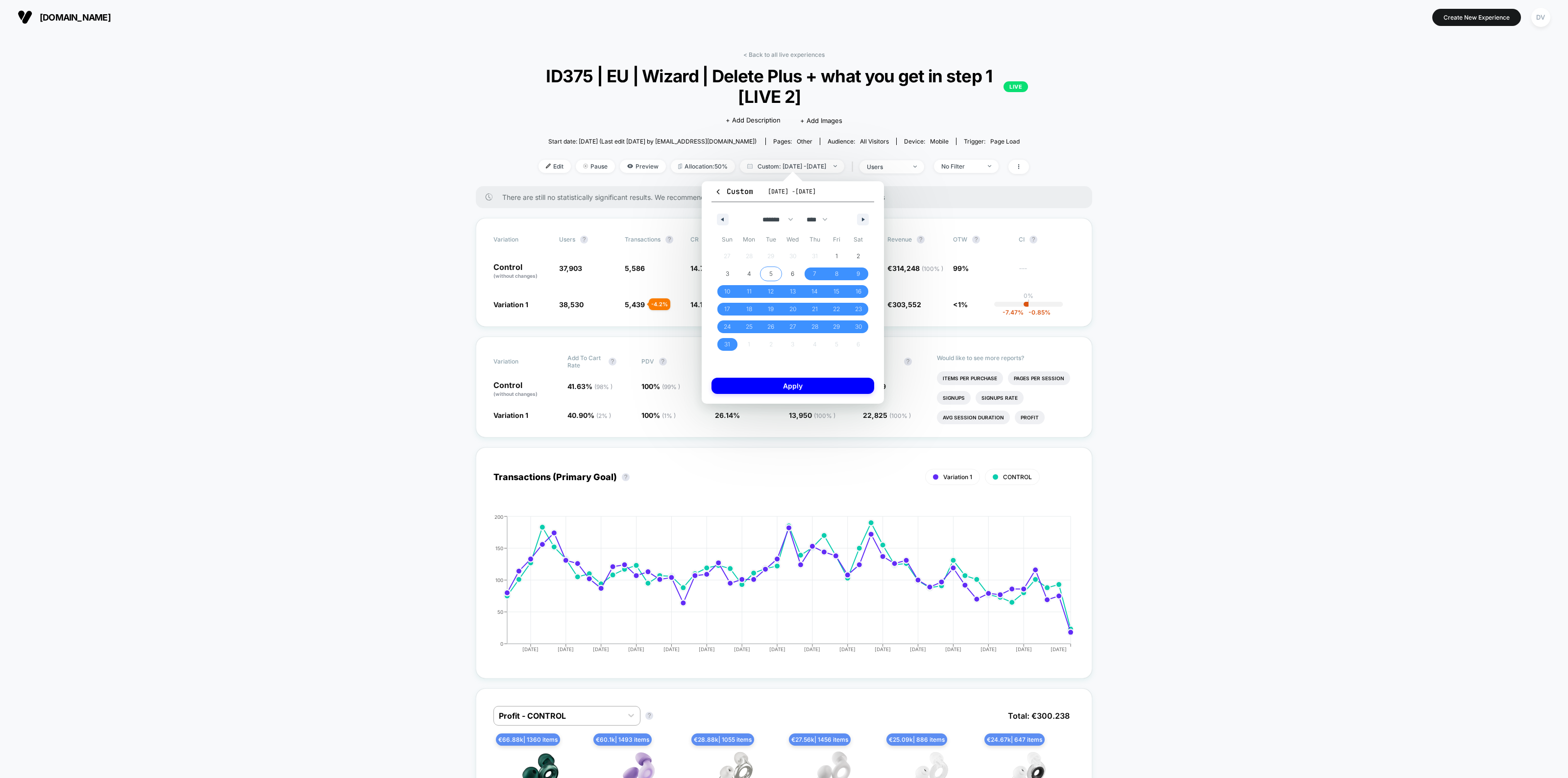
click at [775, 275] on span "5" at bounding box center [770, 274] width 22 height 13
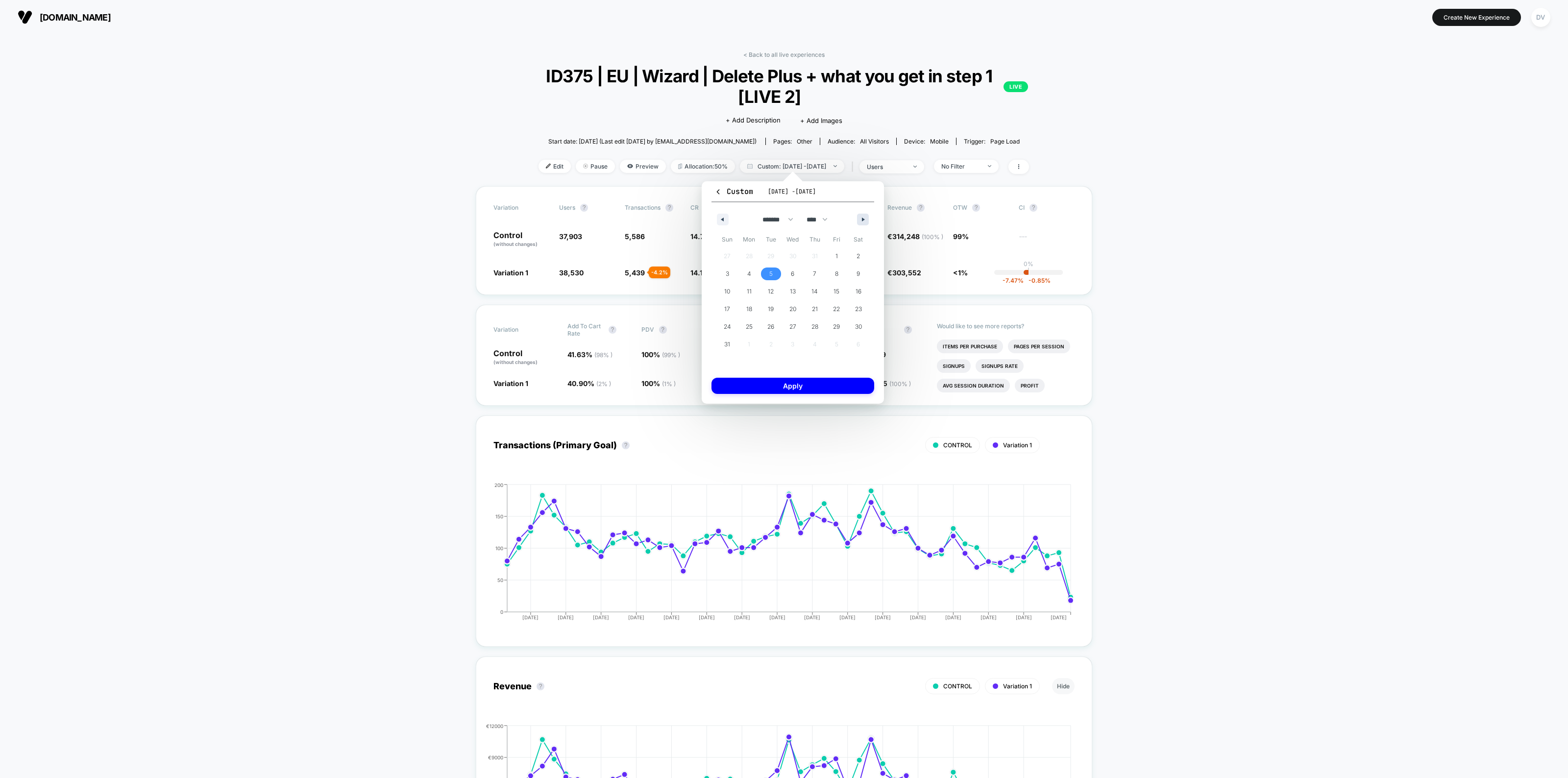
click at [861, 218] on button "button" at bounding box center [863, 220] width 11 height 11
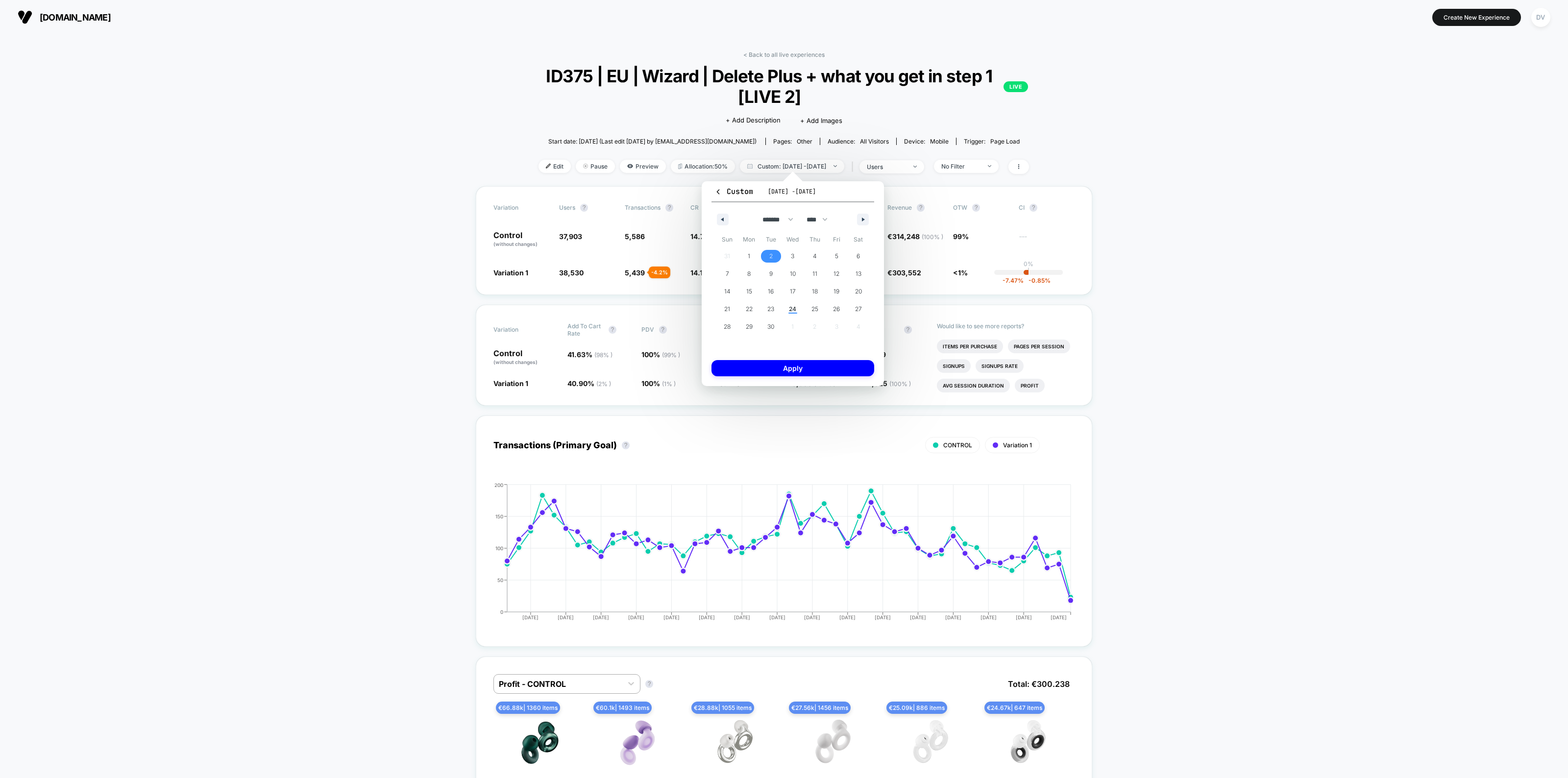
click at [766, 255] on span "2" at bounding box center [770, 257] width 22 height 13
select select "*"
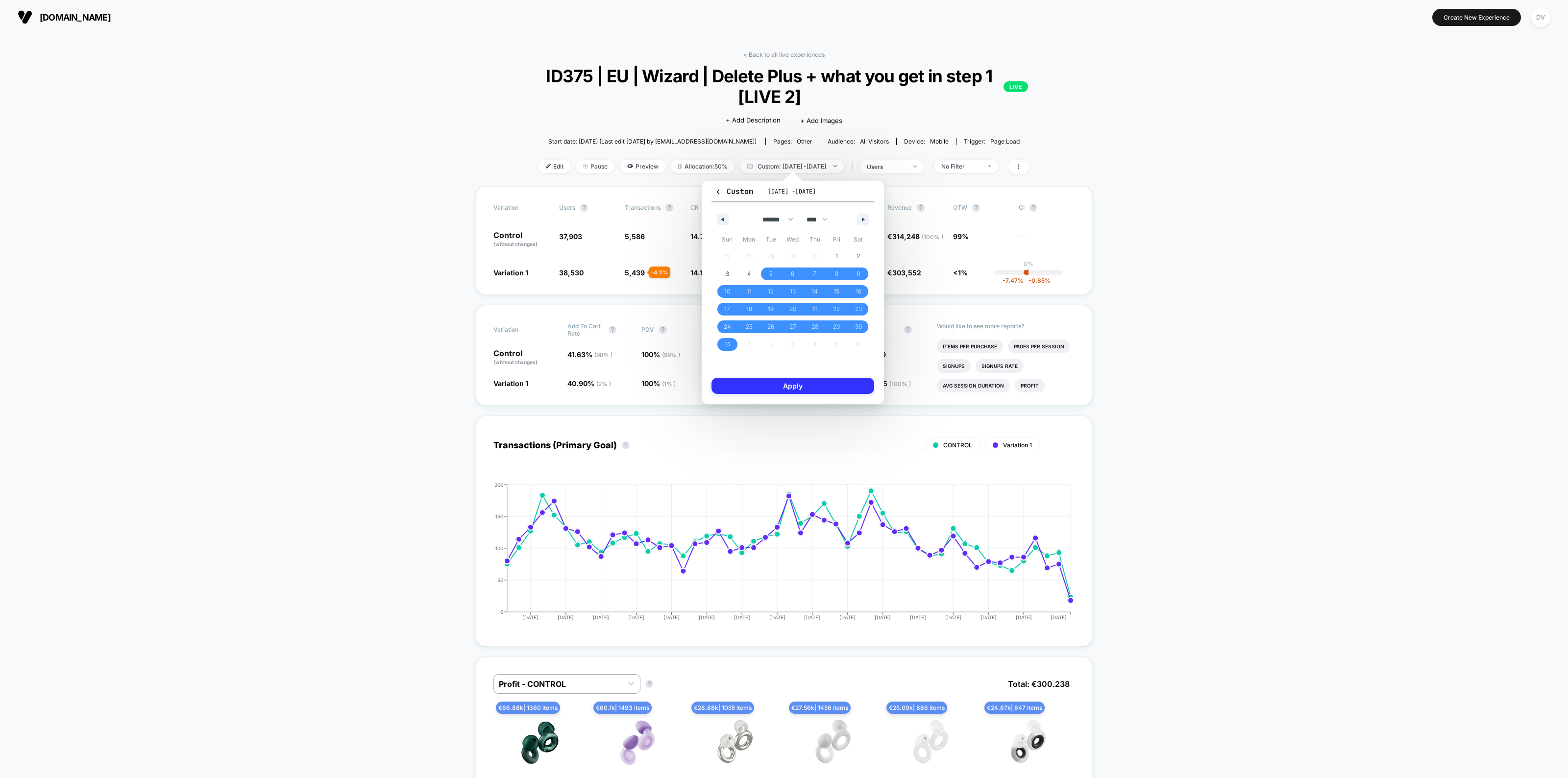
click at [787, 388] on button "Apply" at bounding box center [793, 386] width 163 height 16
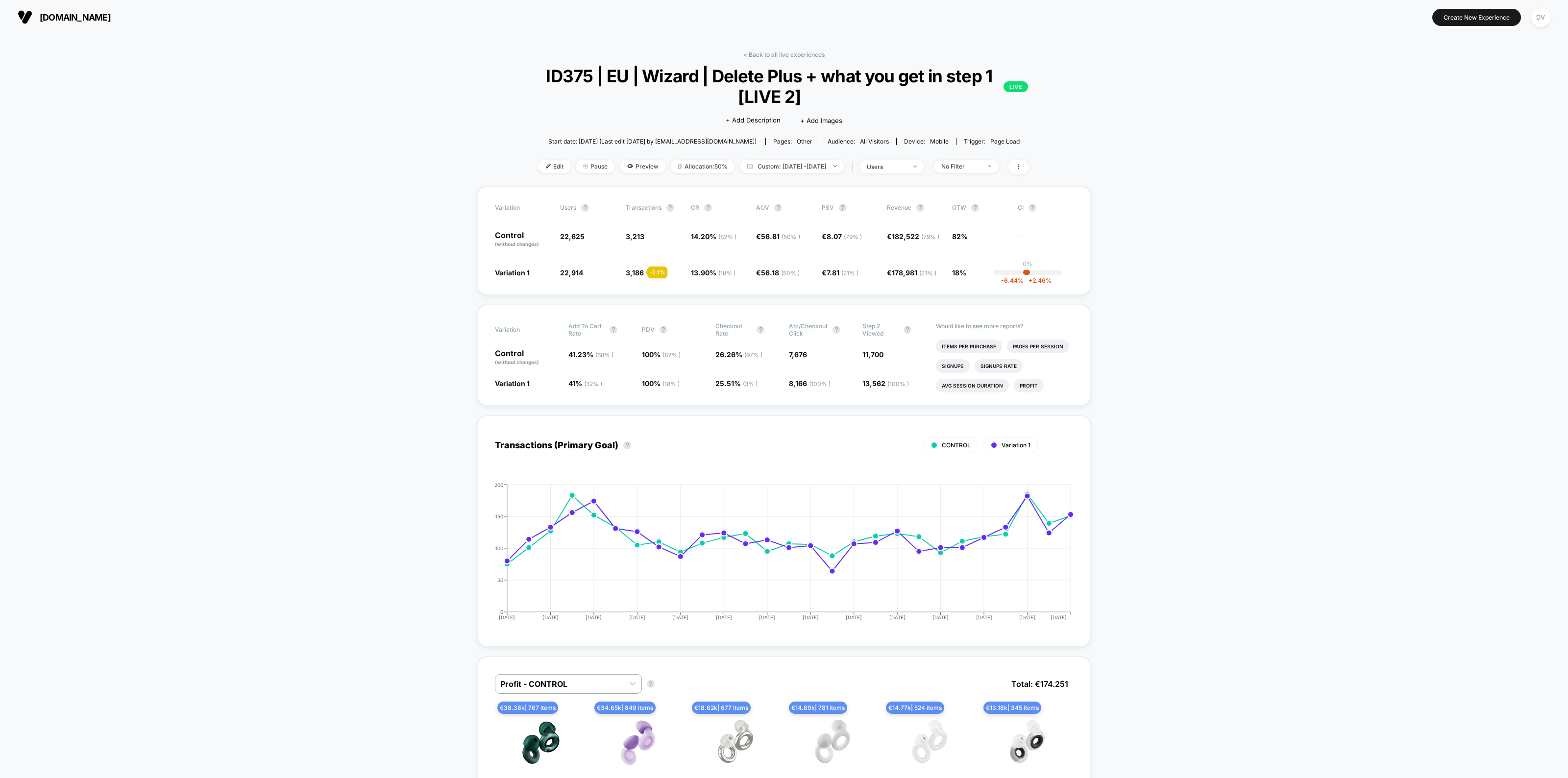
click at [920, 173] on div "| users" at bounding box center [887, 166] width 75 height 14
click at [906, 165] on div "users" at bounding box center [887, 167] width 40 height 8
click at [576, 160] on span "Pause" at bounding box center [596, 166] width 40 height 13
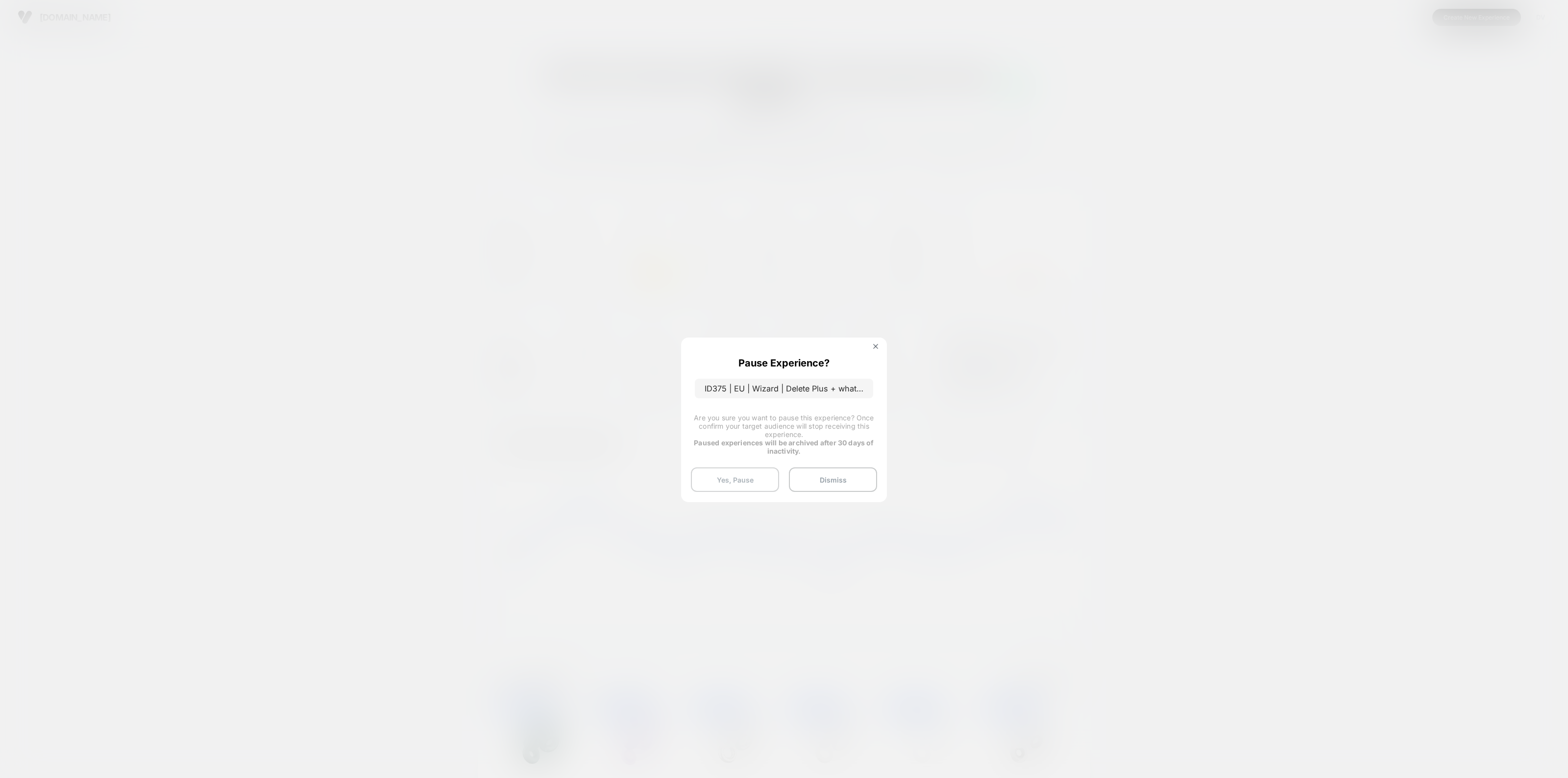
click at [745, 479] on button "Yes, Pause" at bounding box center [735, 480] width 89 height 25
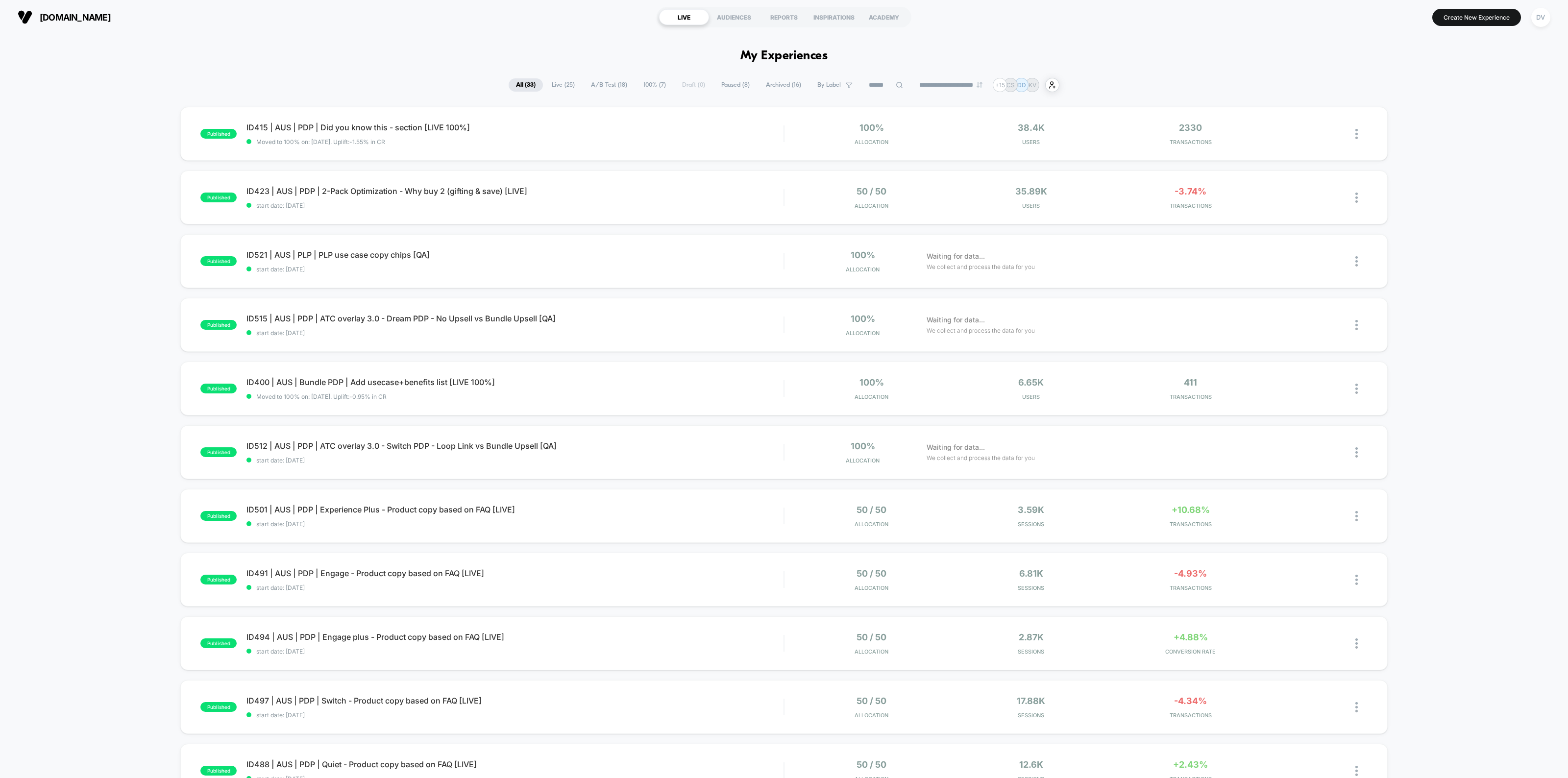
click at [896, 87] on icon at bounding box center [900, 85] width 8 height 8
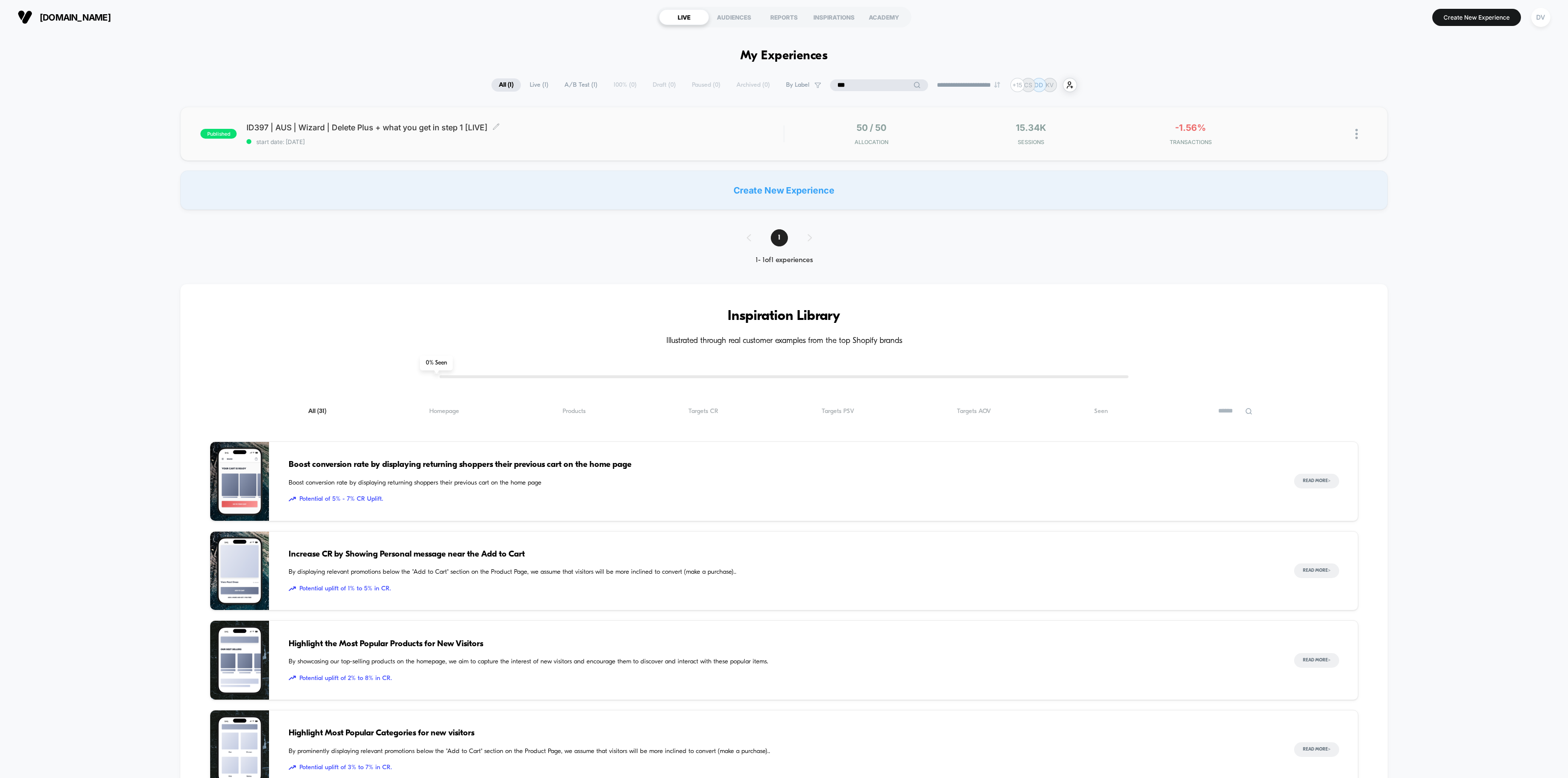
type input "***"
click at [420, 131] on span "ID397 | AUS | Wizard | Delete Plus + what you get in step 1 [LIVE] Click to edi…" at bounding box center [515, 127] width 537 height 9
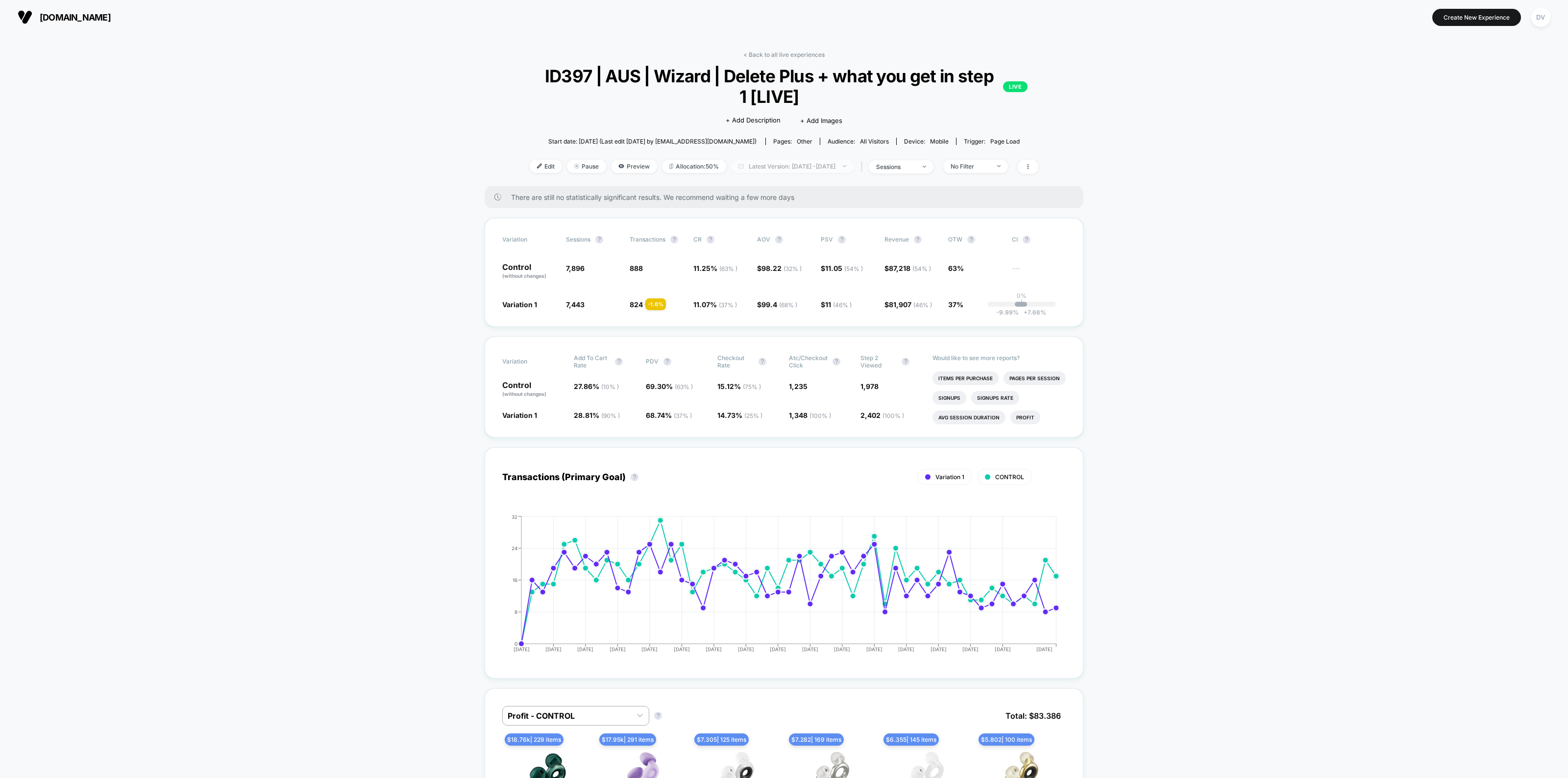
click at [797, 165] on span "Latest Version: [DATE] - [DATE]" at bounding box center [793, 166] width 123 height 13
click at [758, 290] on button "Custom Range" at bounding box center [735, 289] width 52 height 8
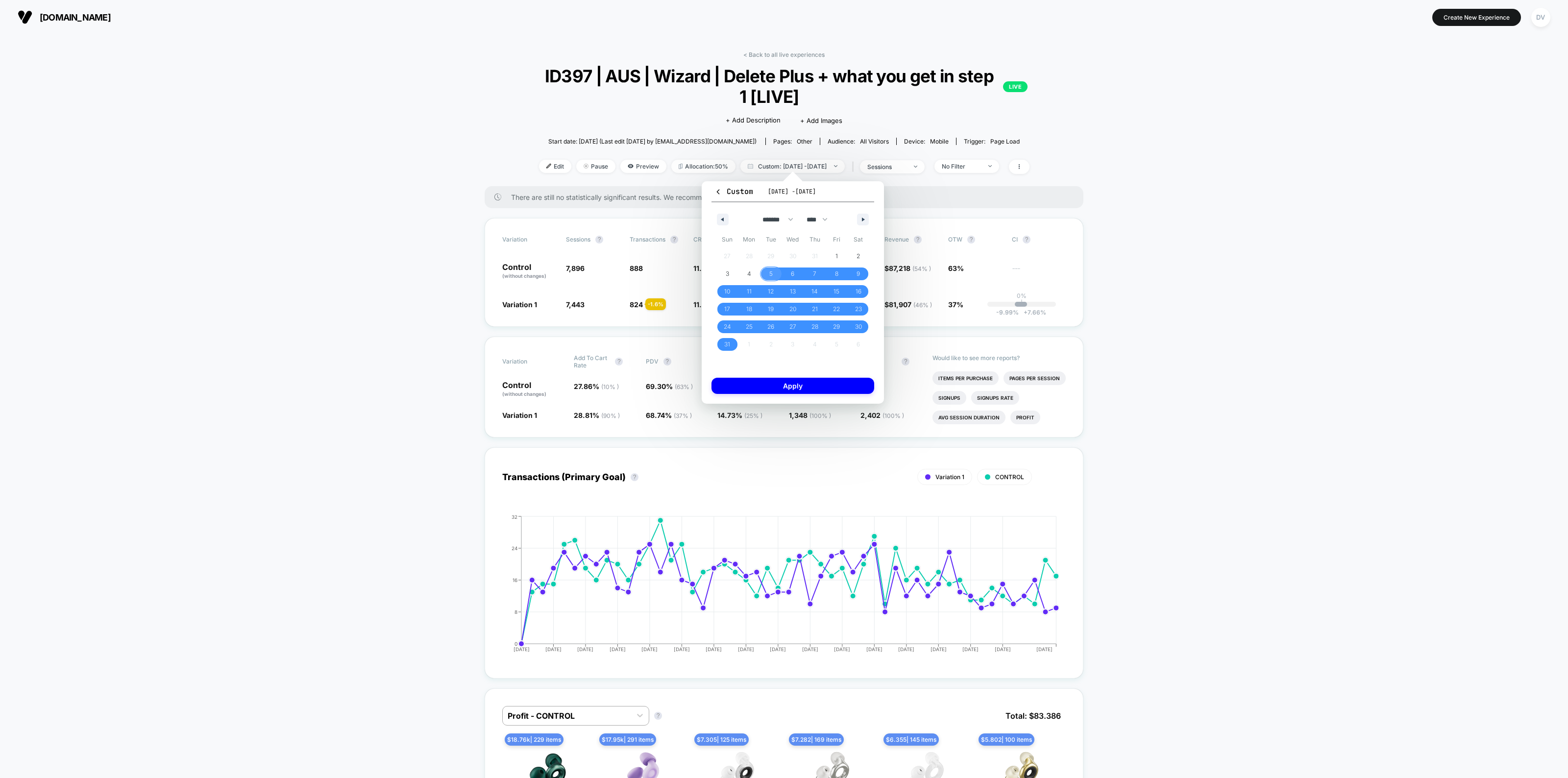
click at [770, 274] on span "5" at bounding box center [771, 273] width 4 height 18
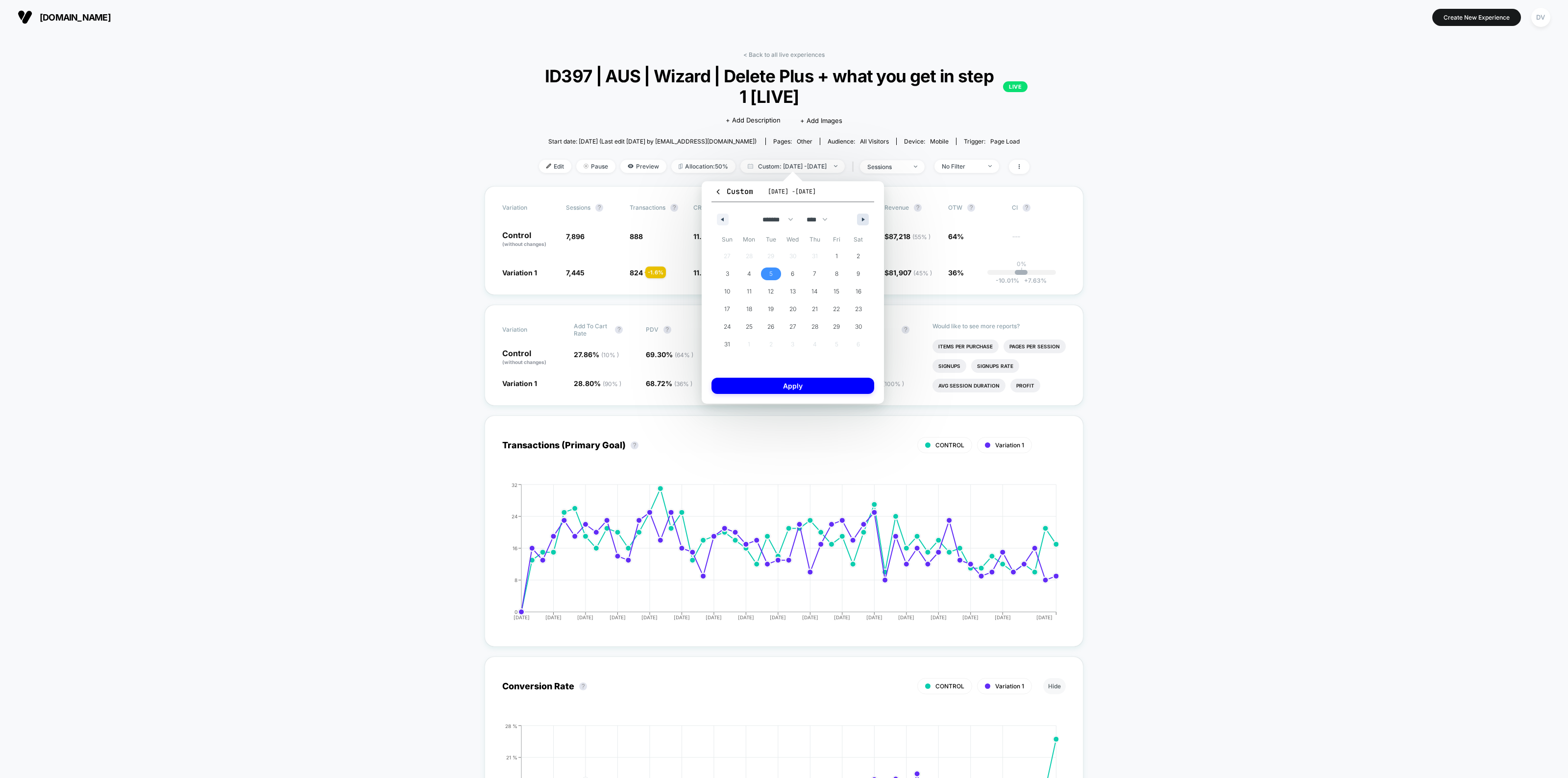
click at [865, 222] on button "button" at bounding box center [863, 220] width 11 height 11
click at [765, 253] on span "2" at bounding box center [770, 257] width 22 height 13
select select "*"
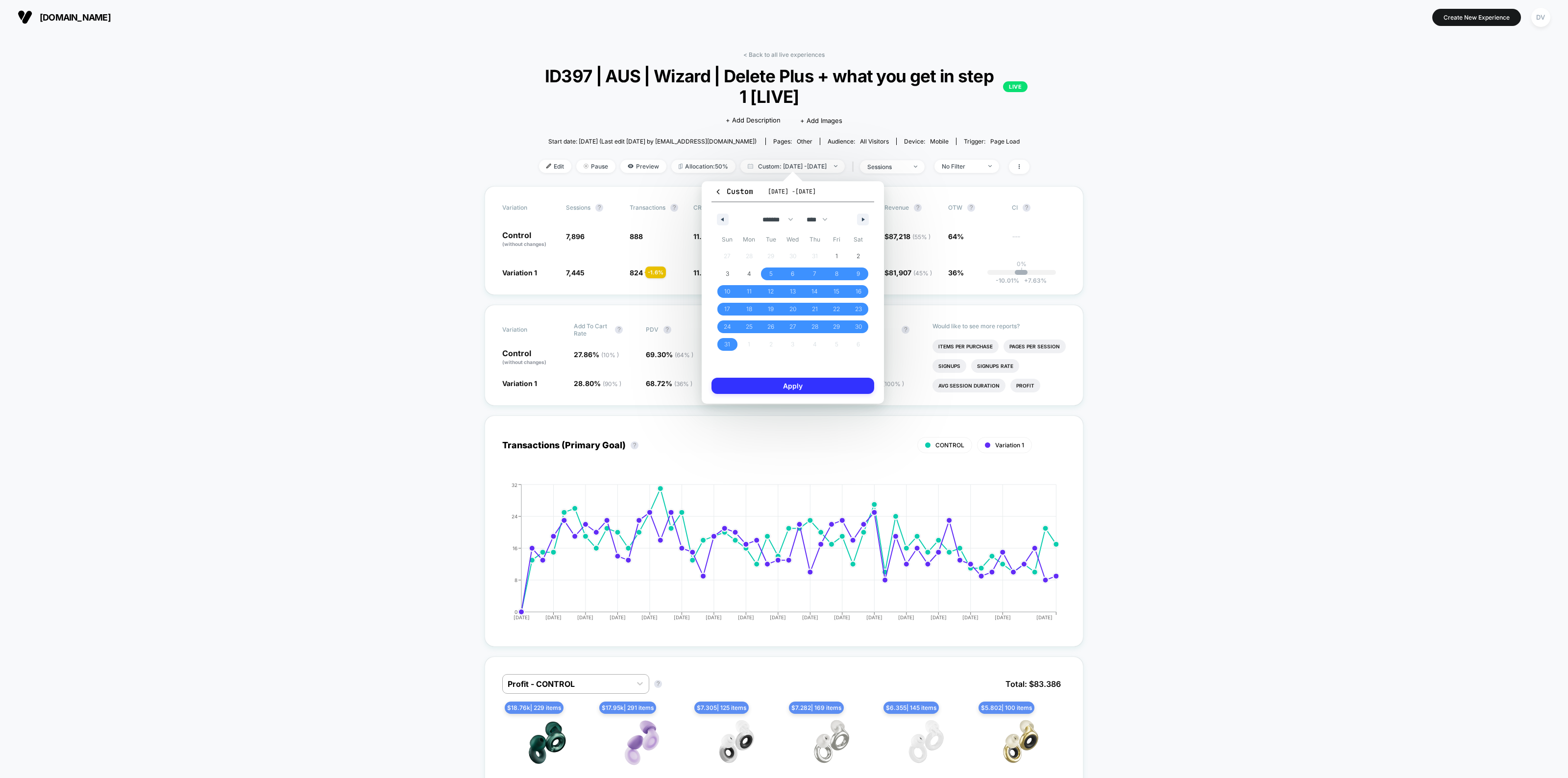
click at [794, 381] on button "Apply" at bounding box center [793, 386] width 163 height 16
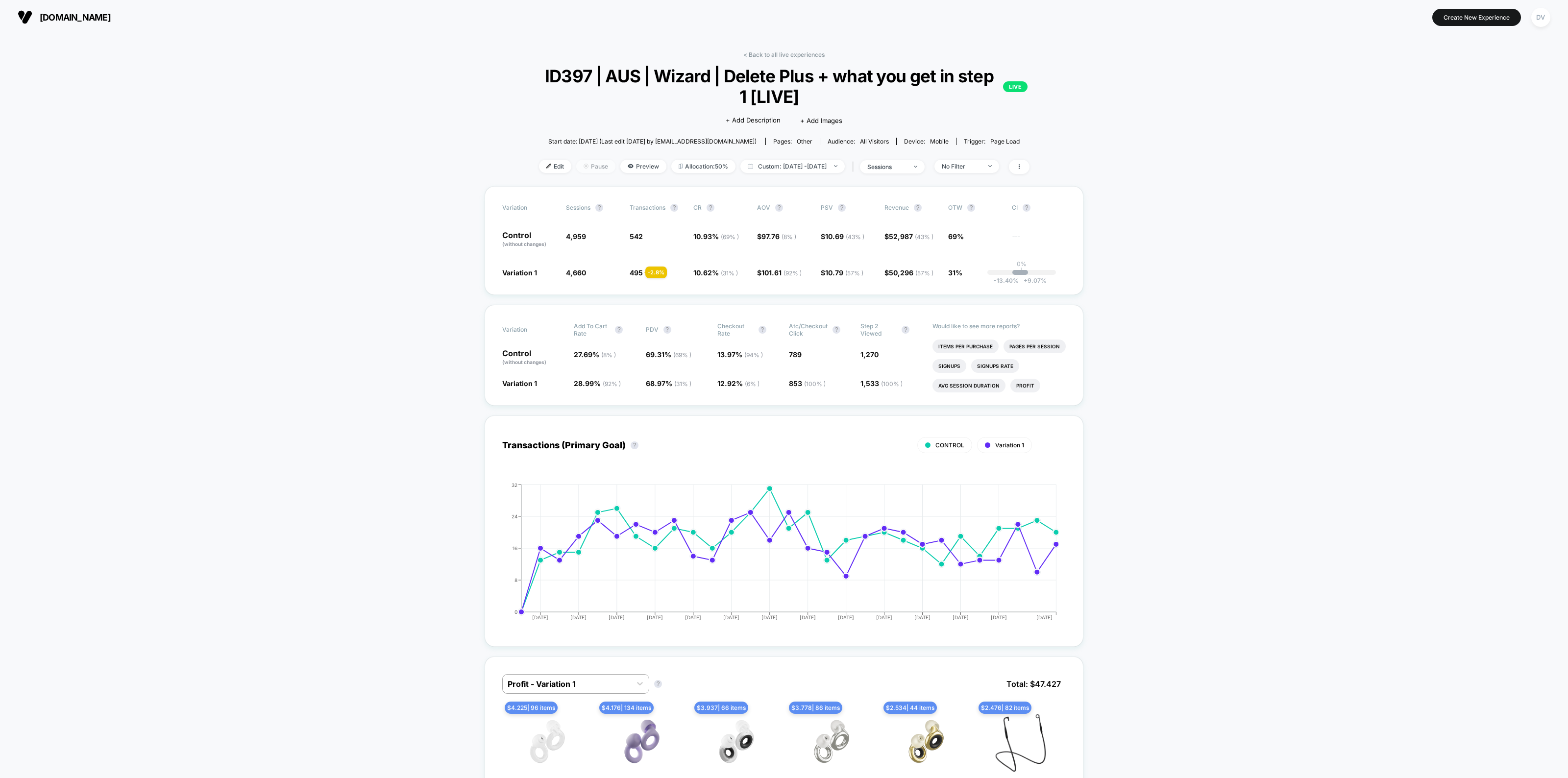
click at [576, 162] on span "Pause" at bounding box center [596, 166] width 40 height 13
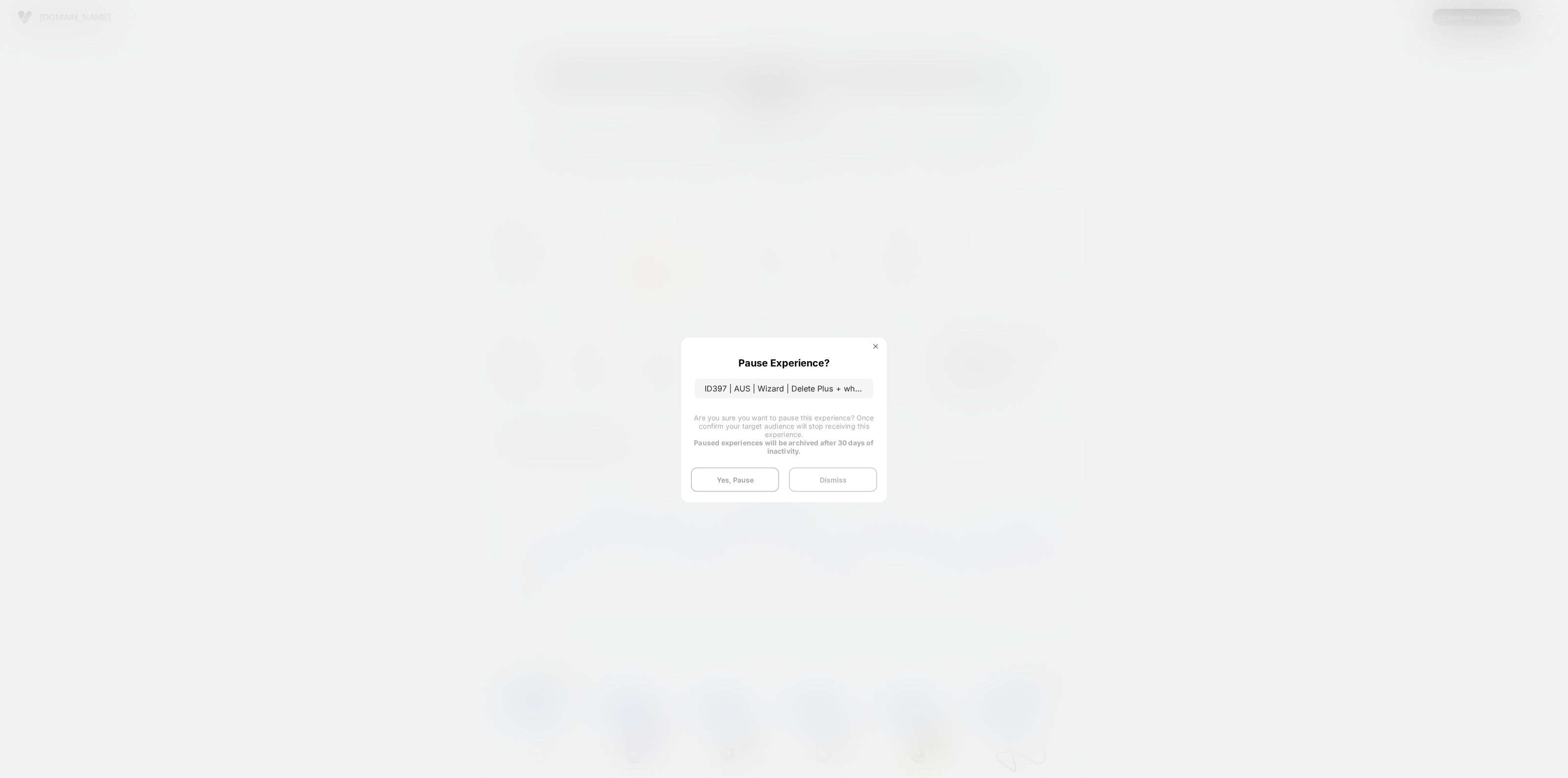
click at [826, 481] on button "Dismiss" at bounding box center [834, 480] width 89 height 25
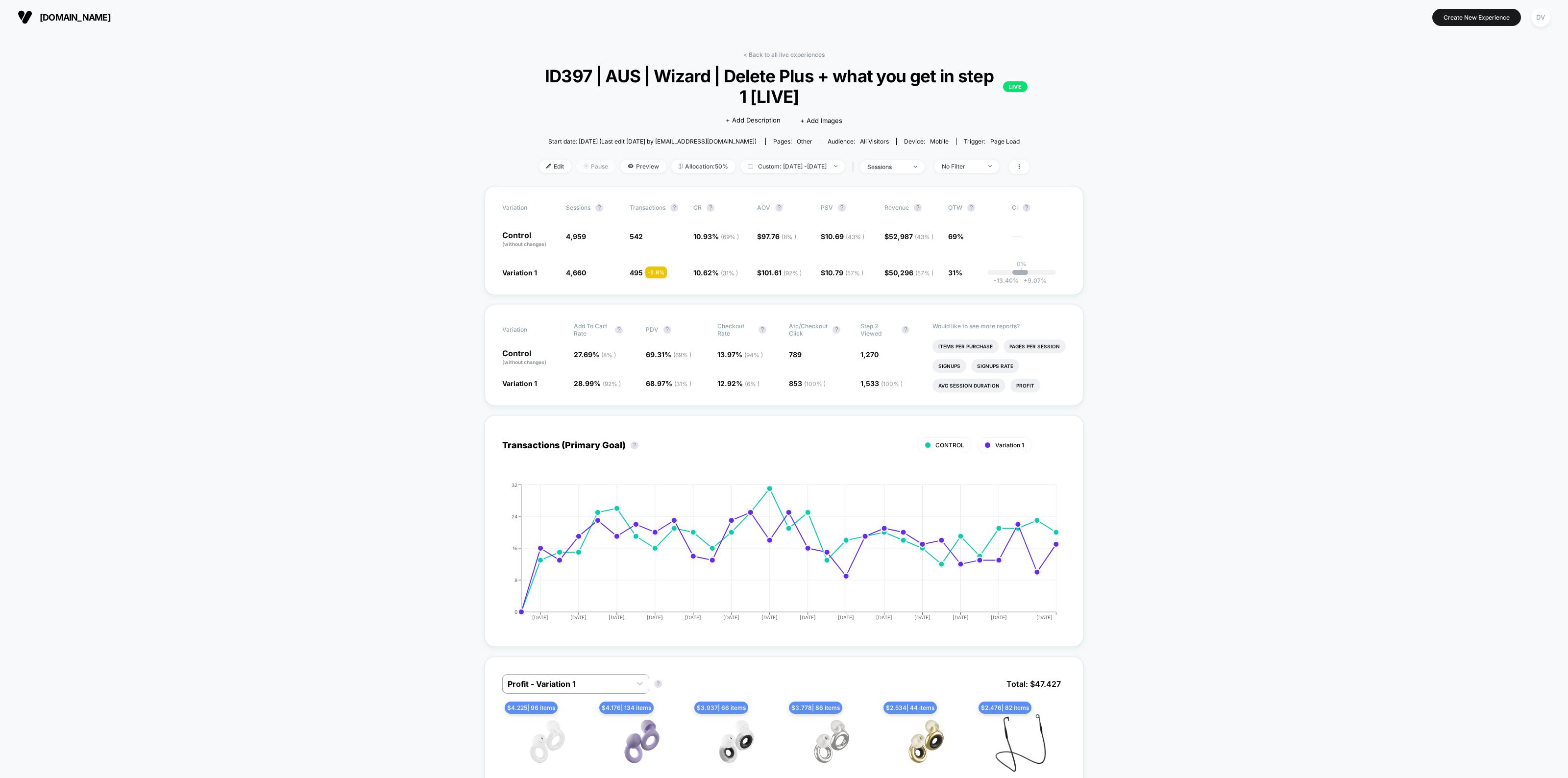
click at [595, 168] on span "Pause" at bounding box center [596, 166] width 40 height 13
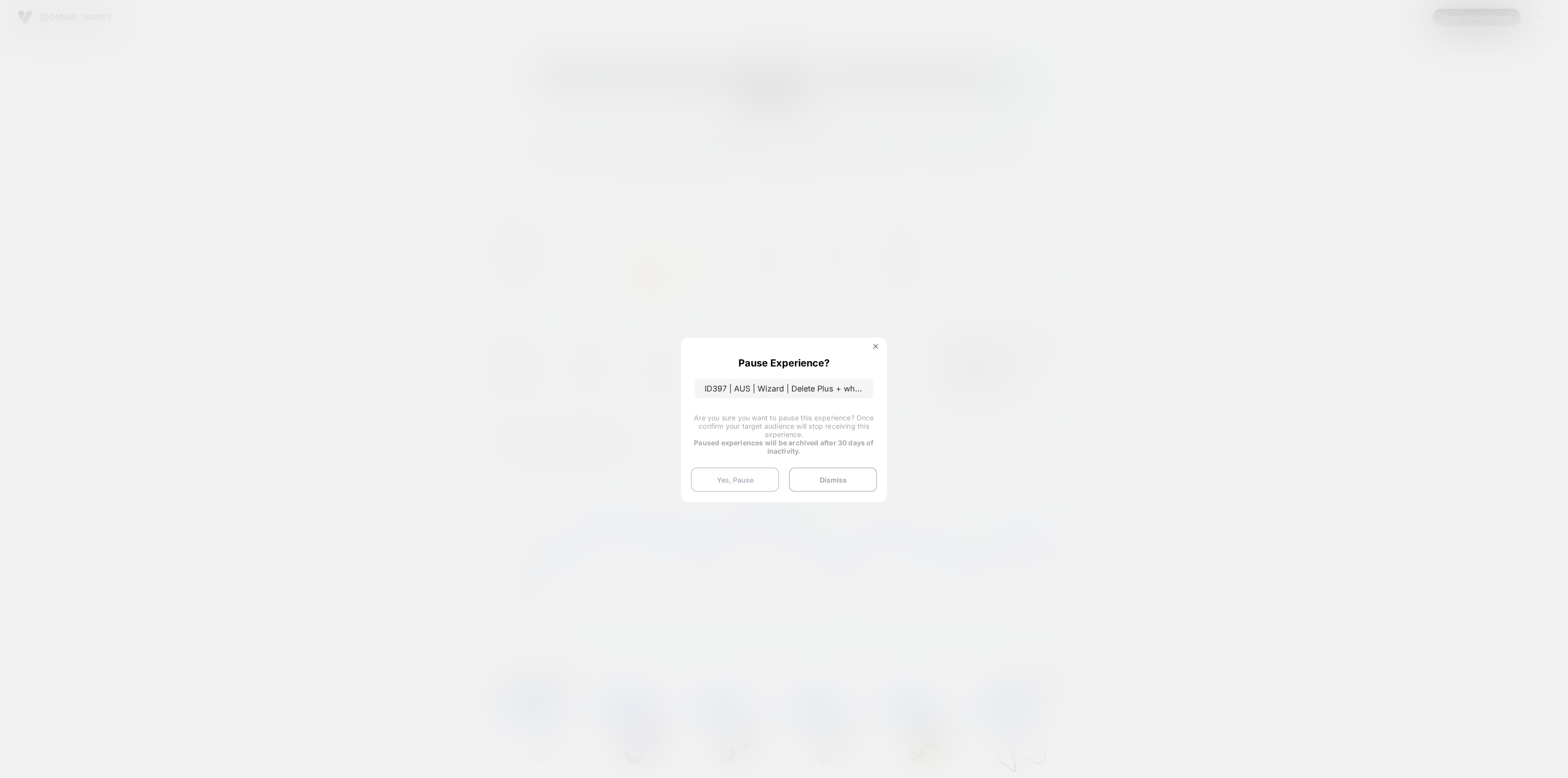
click at [737, 481] on button "Yes, Pause" at bounding box center [735, 480] width 89 height 25
